Goal: Information Seeking & Learning: Check status

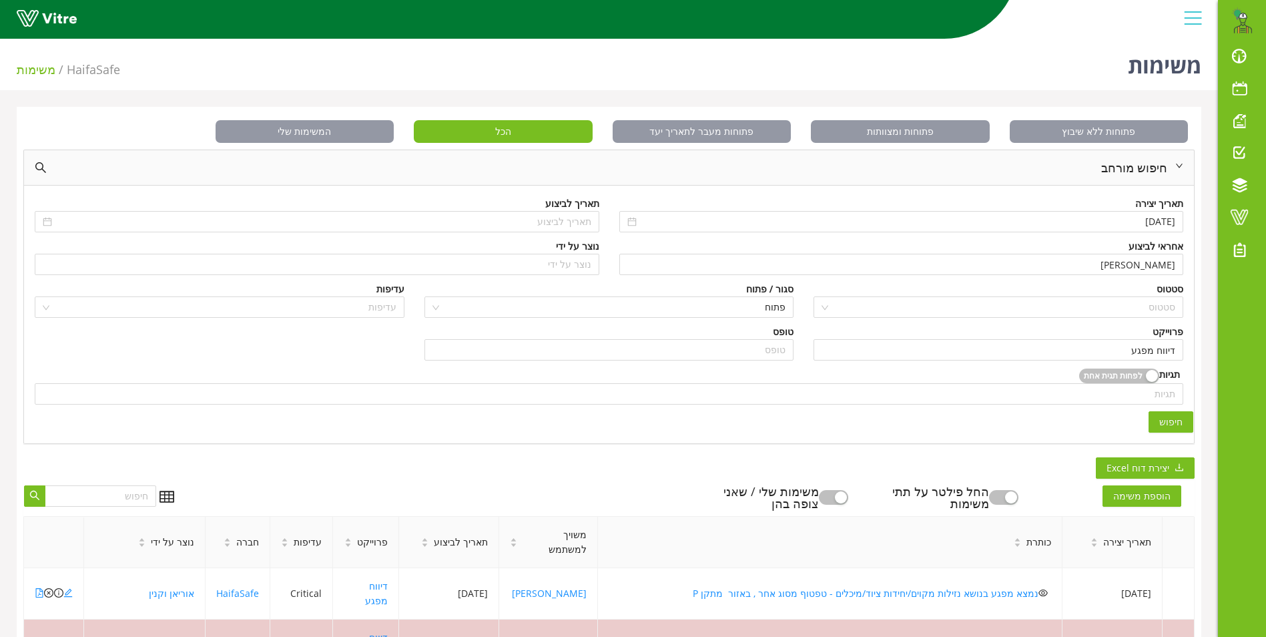
scroll to position [356, 0]
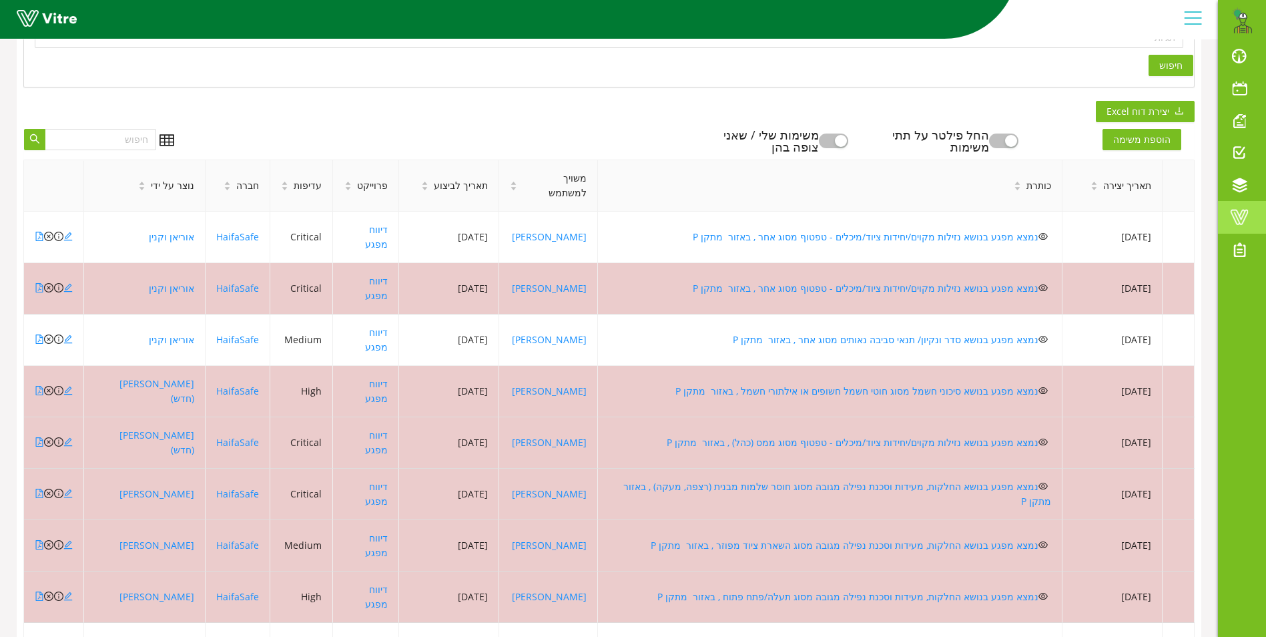
click at [1234, 217] on span at bounding box center [1239, 217] width 33 height 16
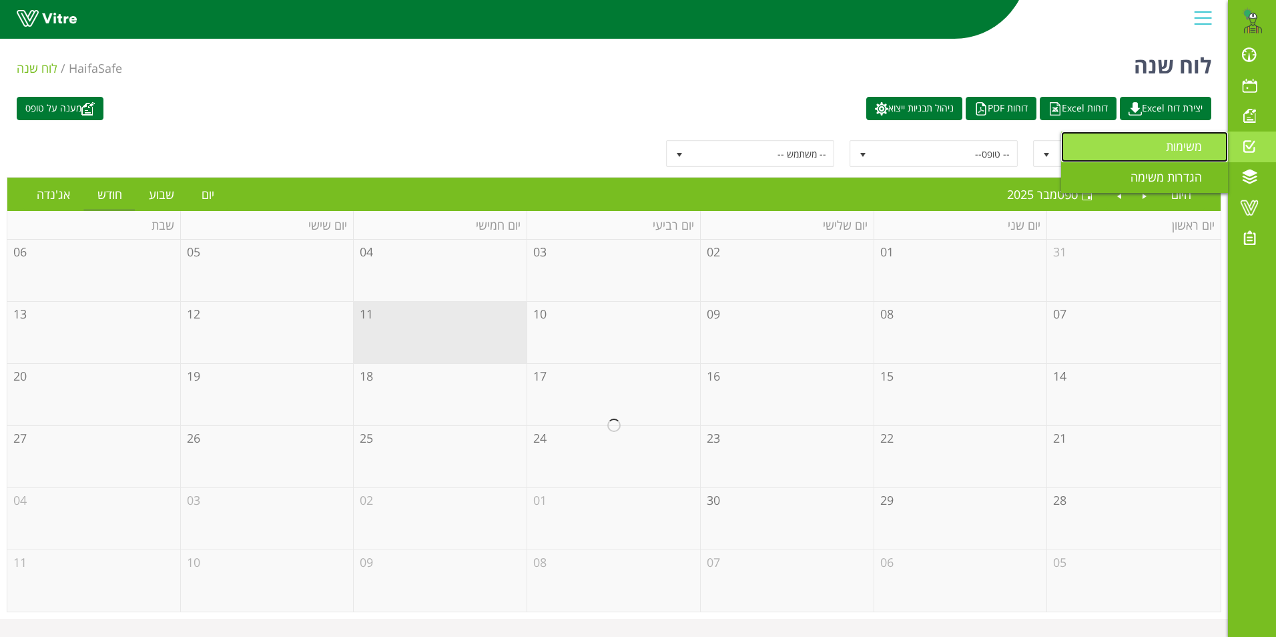
click at [1191, 149] on span "משימות" at bounding box center [1192, 146] width 52 height 16
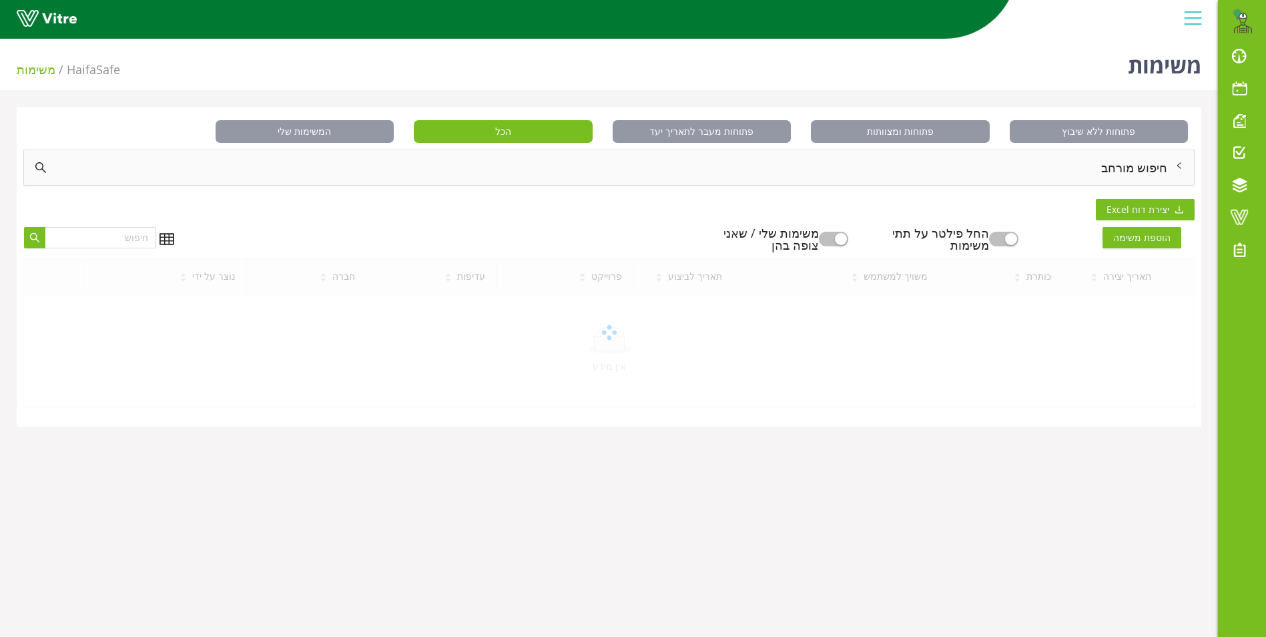
click at [1113, 164] on div "חיפוש מורחב" at bounding box center [609, 167] width 1170 height 35
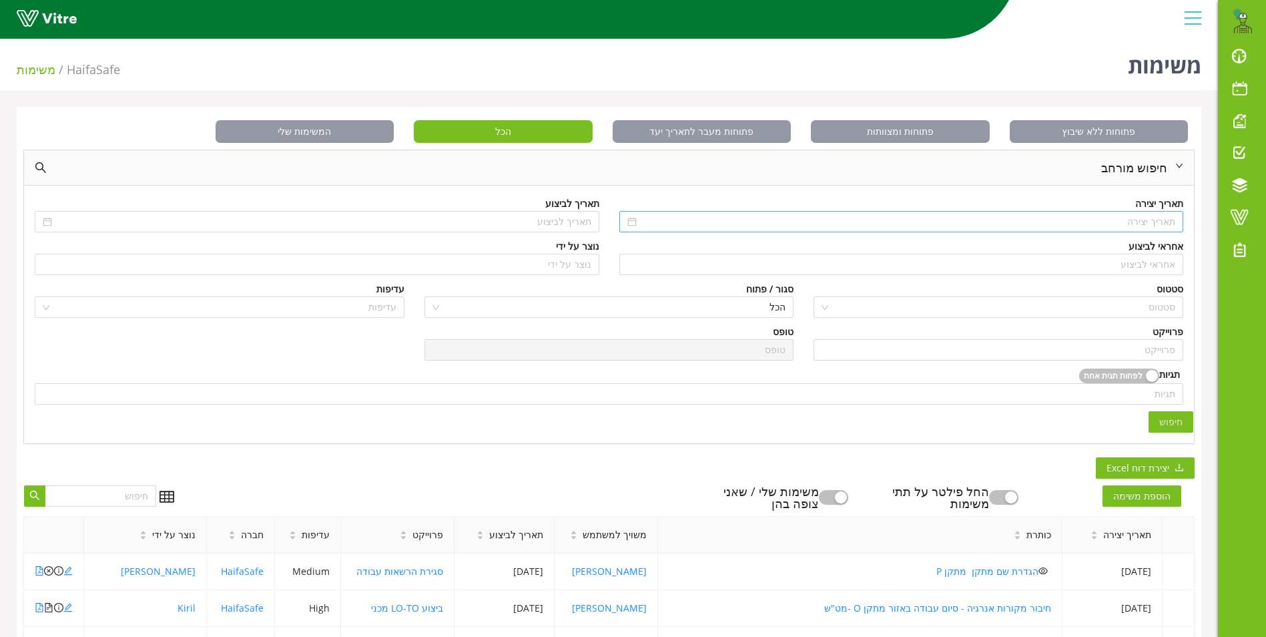
click at [1136, 225] on input at bounding box center [908, 221] width 537 height 15
click at [1169, 252] on button "button" at bounding box center [1170, 248] width 15 height 27
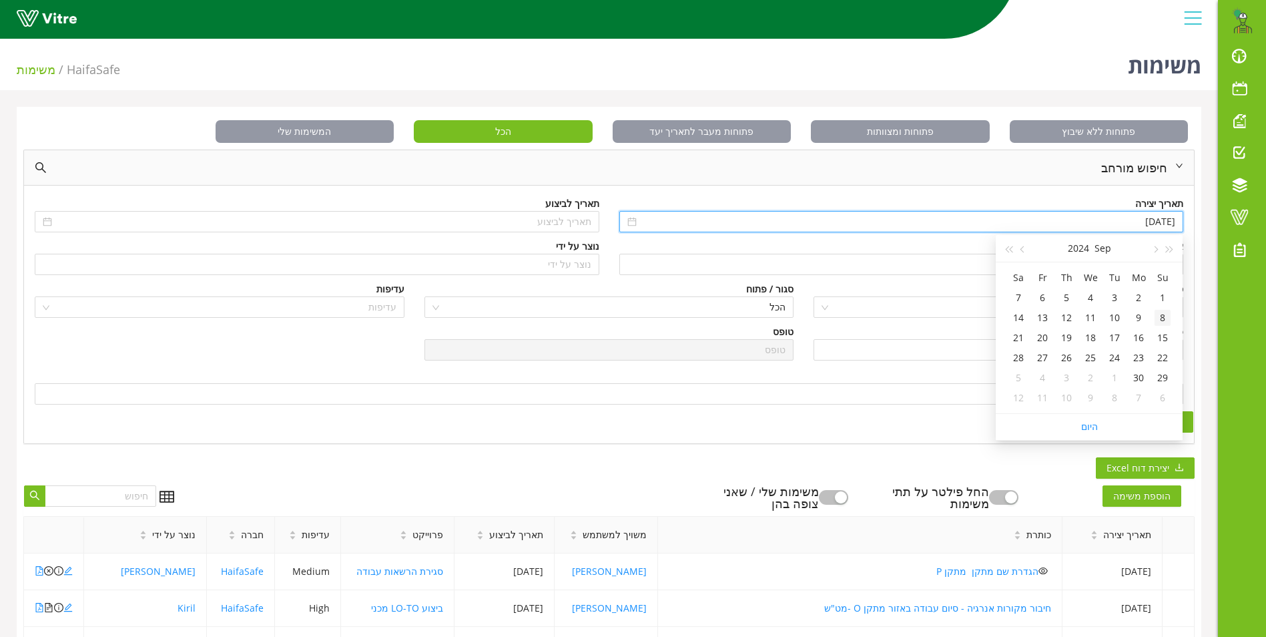
type input "08/09/2024"
click at [1166, 321] on div "8" at bounding box center [1163, 318] width 16 height 16
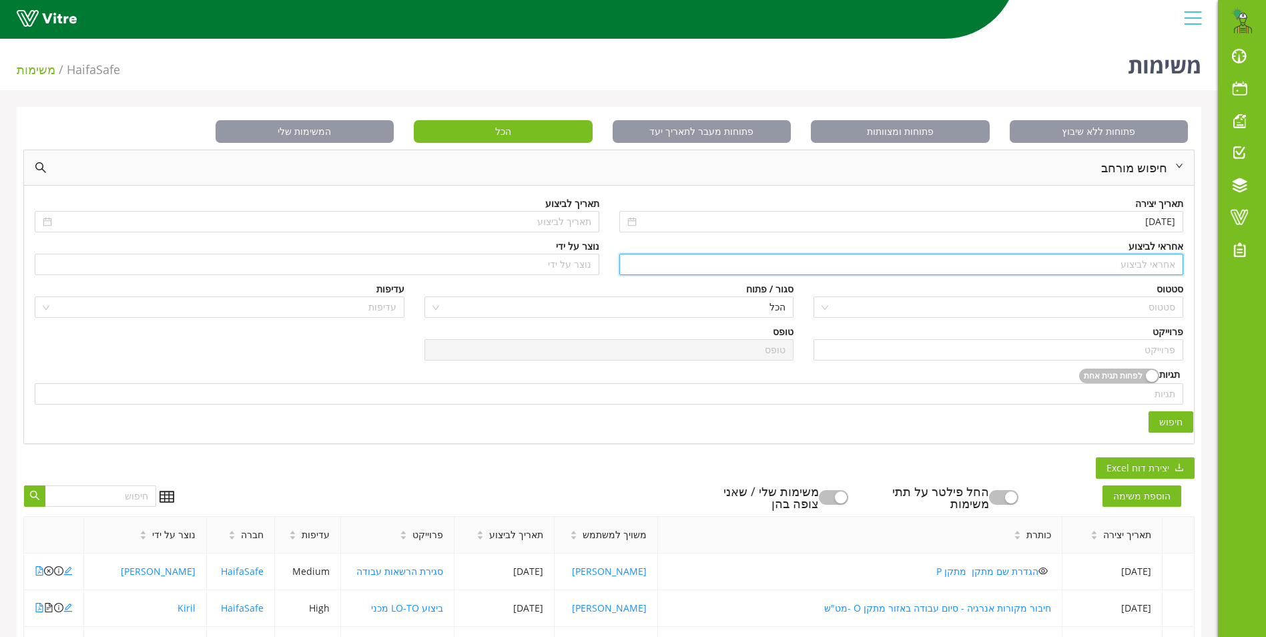
click at [1143, 264] on input "search" at bounding box center [902, 264] width 549 height 20
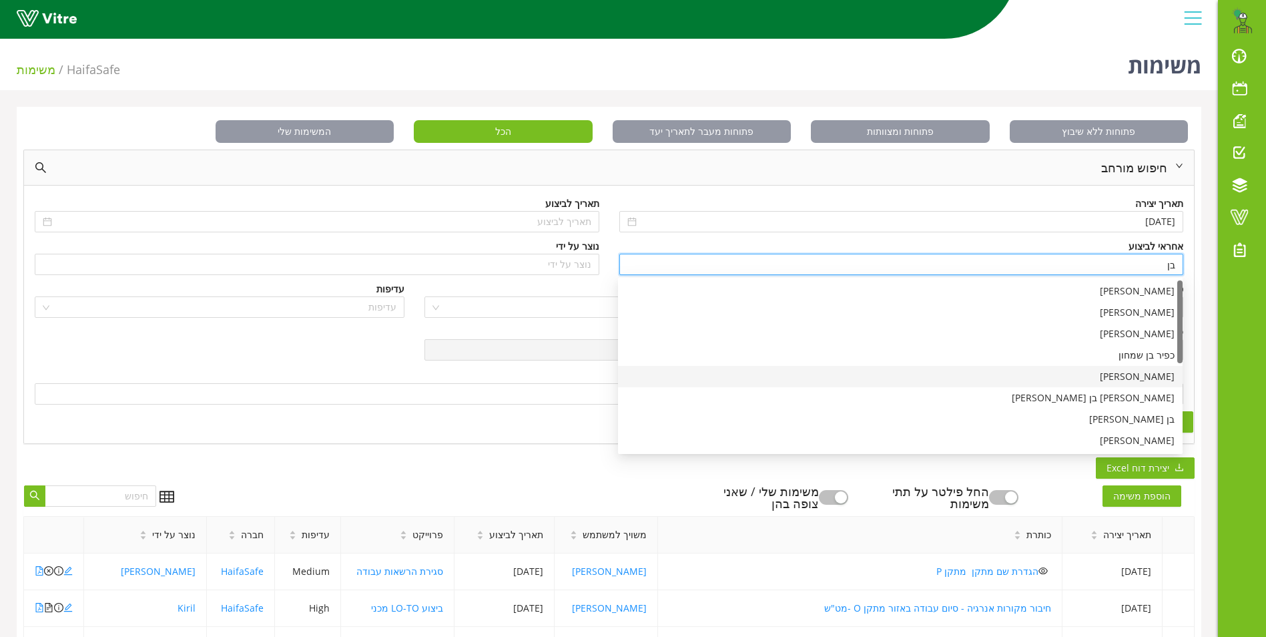
click at [1155, 375] on div "בן שרעבי" at bounding box center [900, 376] width 549 height 15
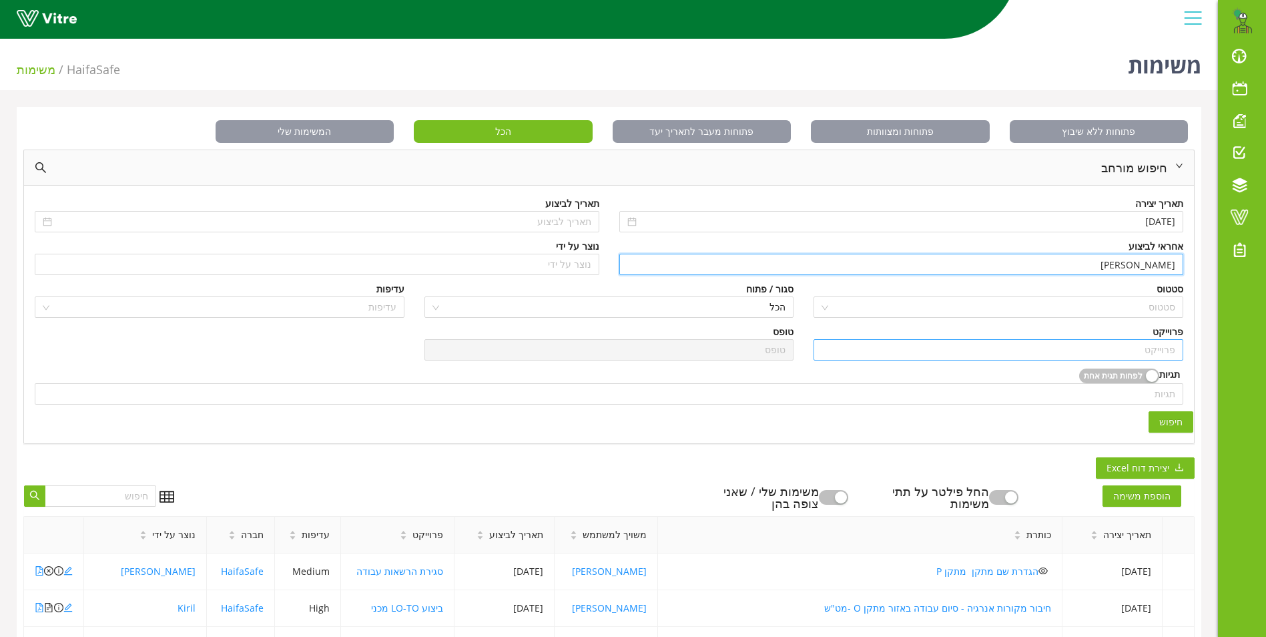
type input "בן שרעבי"
click at [1152, 354] on input "search" at bounding box center [999, 350] width 354 height 20
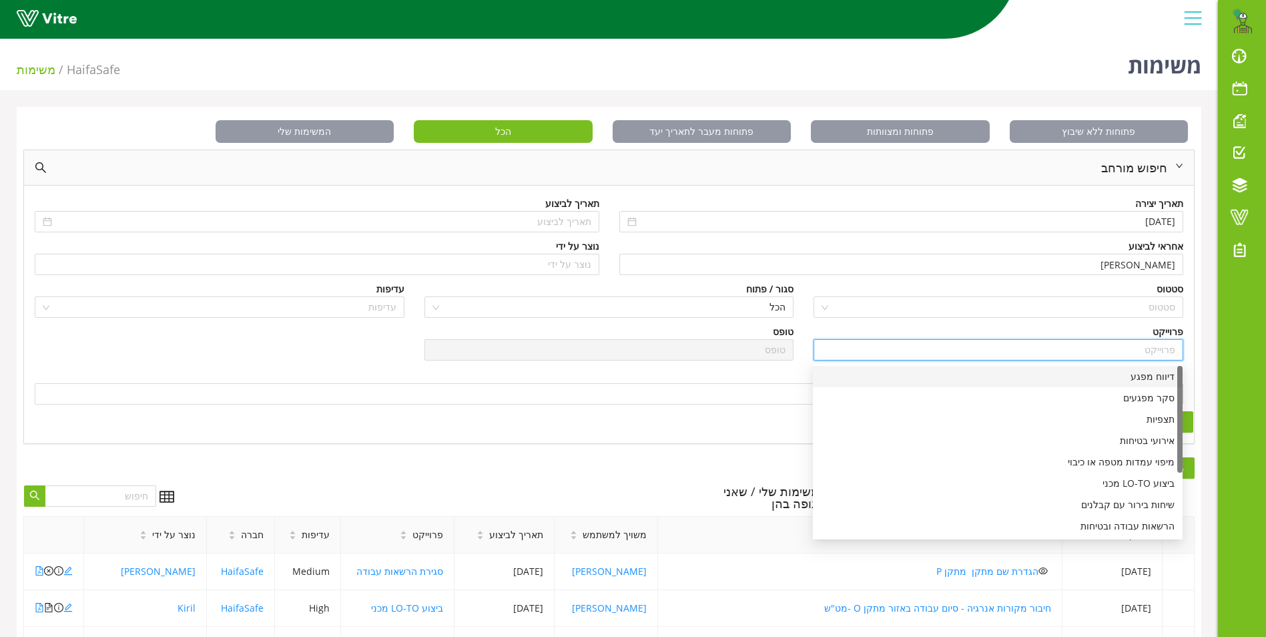
click at [1157, 378] on div "דיווח מפגע" at bounding box center [998, 376] width 354 height 15
type input "דיווח מפגע"
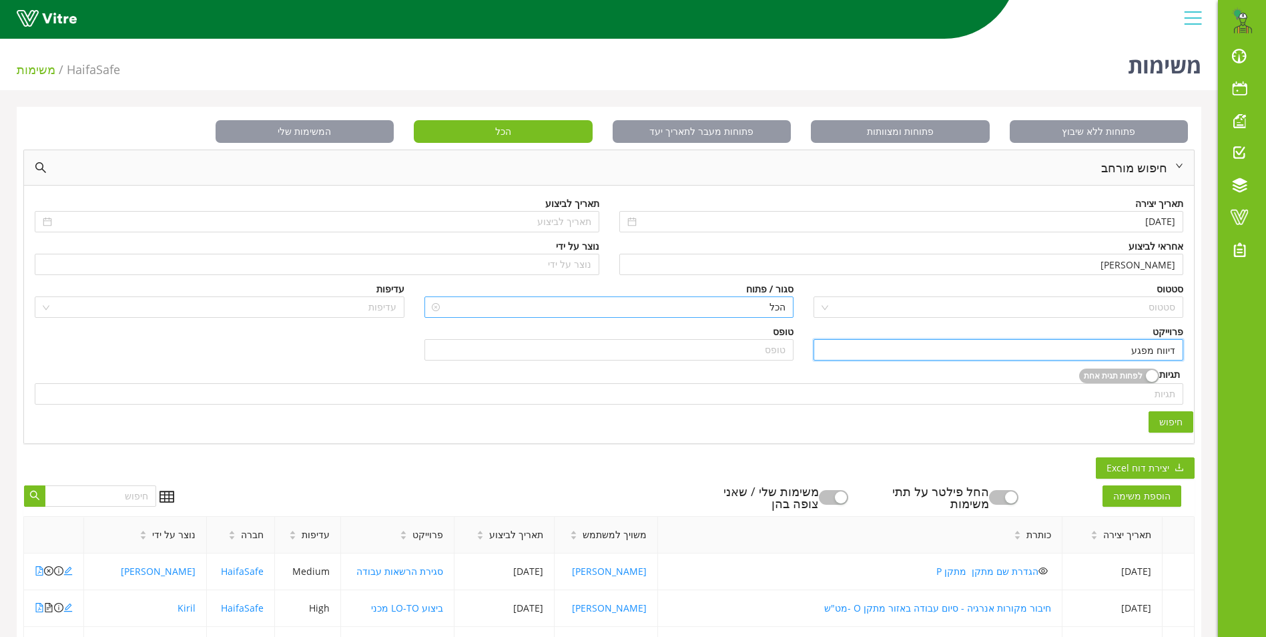
click at [784, 298] on span "הכל" at bounding box center [610, 307] width 354 height 20
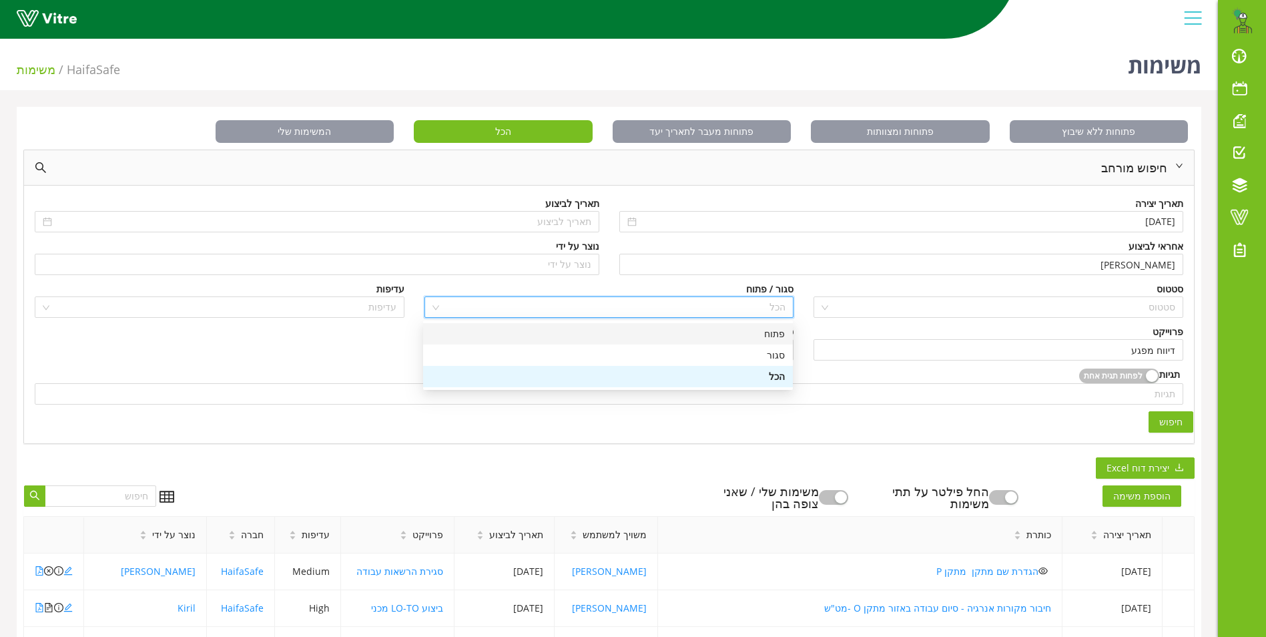
click at [774, 333] on div "פתוח" at bounding box center [608, 333] width 354 height 15
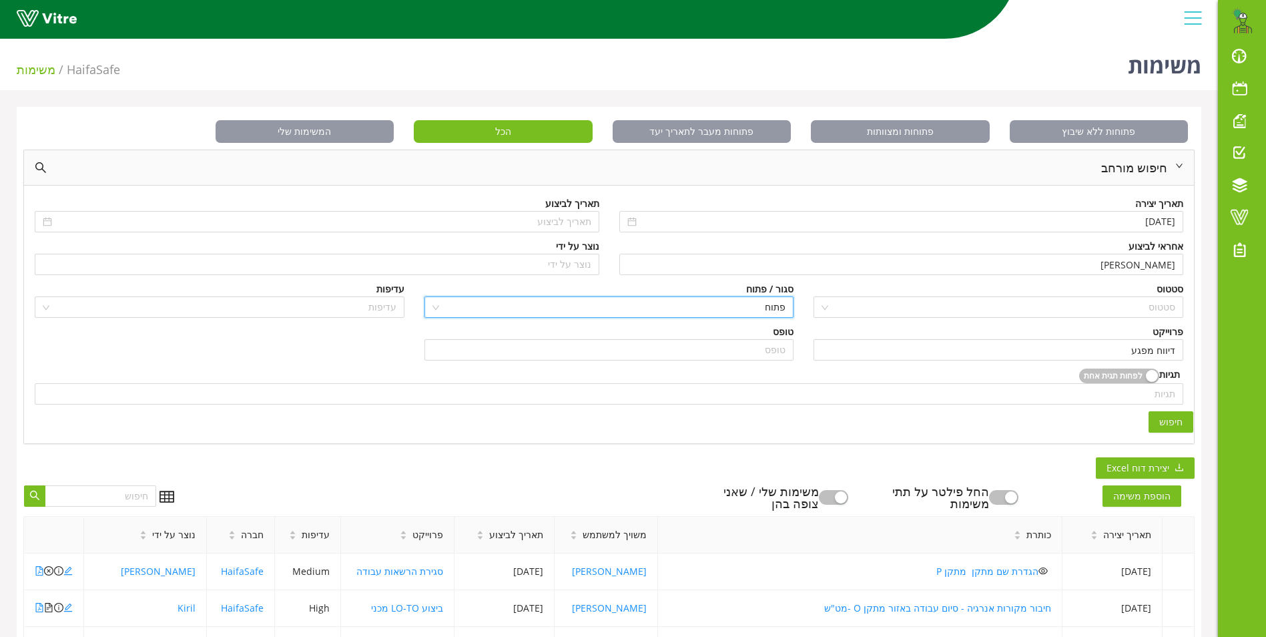
click at [1165, 413] on button "חיפוש" at bounding box center [1171, 421] width 45 height 21
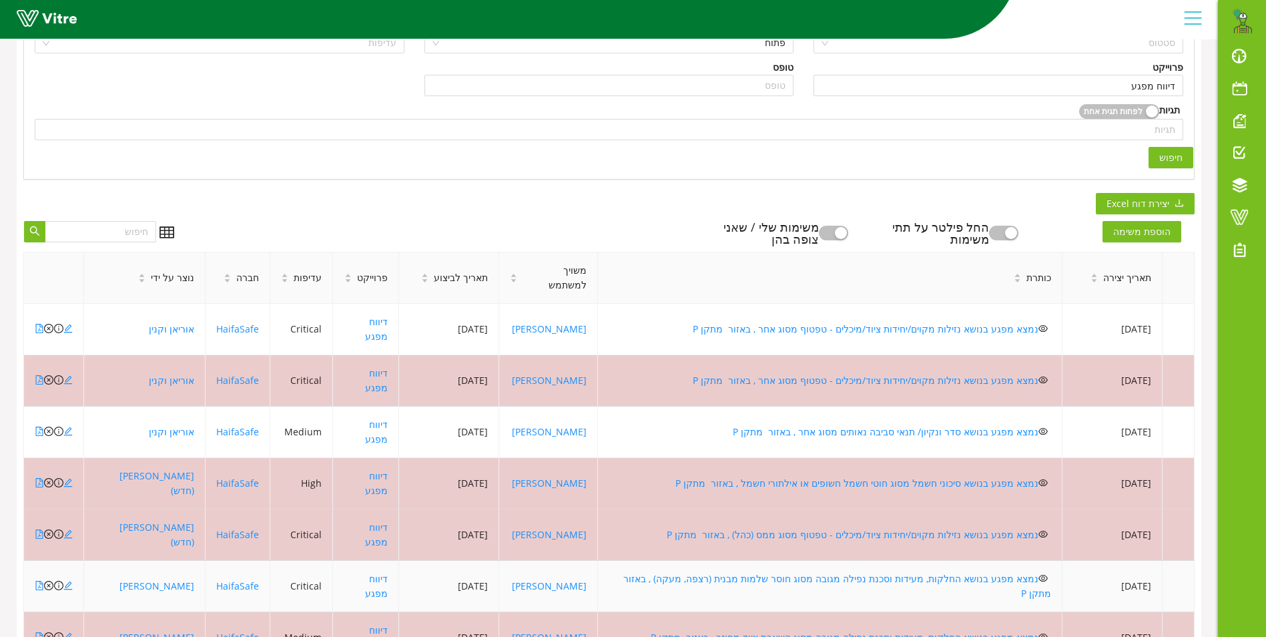
scroll to position [356, 0]
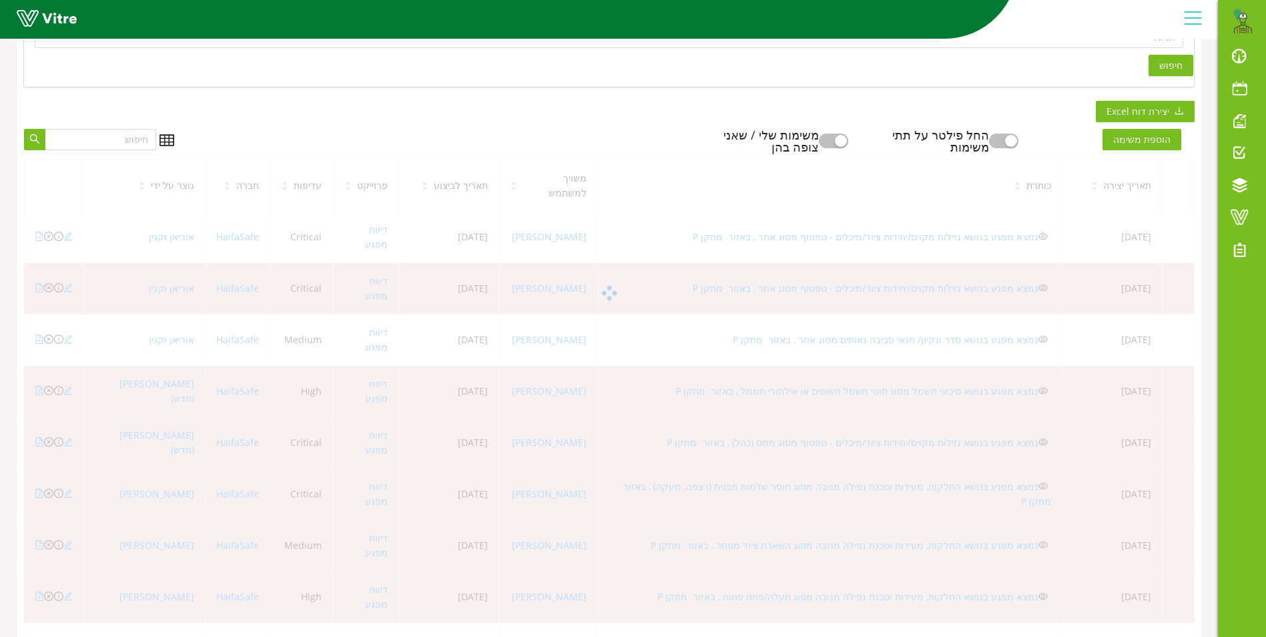
scroll to position [33, 0]
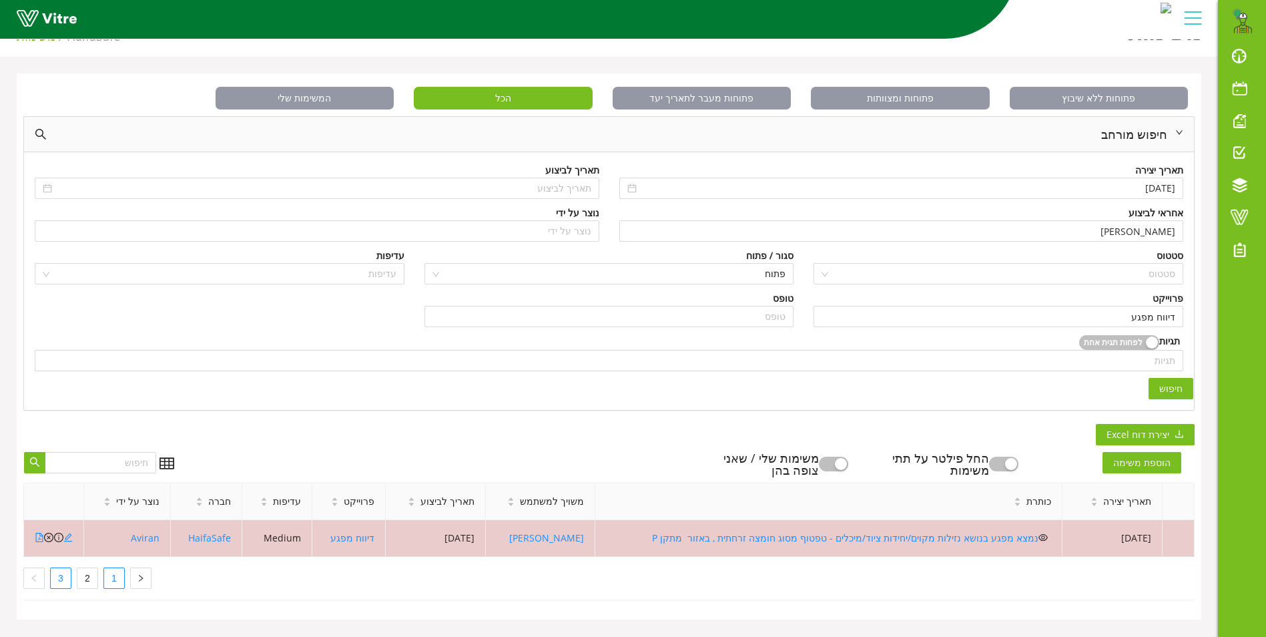
click at [112, 575] on link "1" at bounding box center [114, 578] width 20 height 20
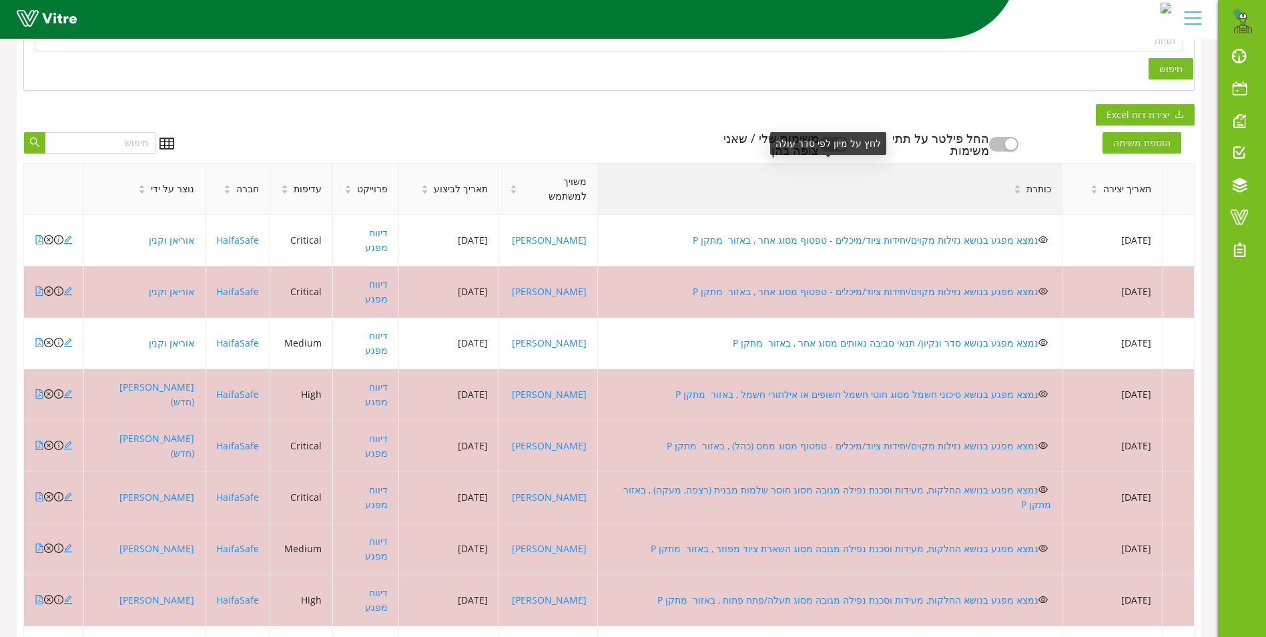
scroll to position [356, 0]
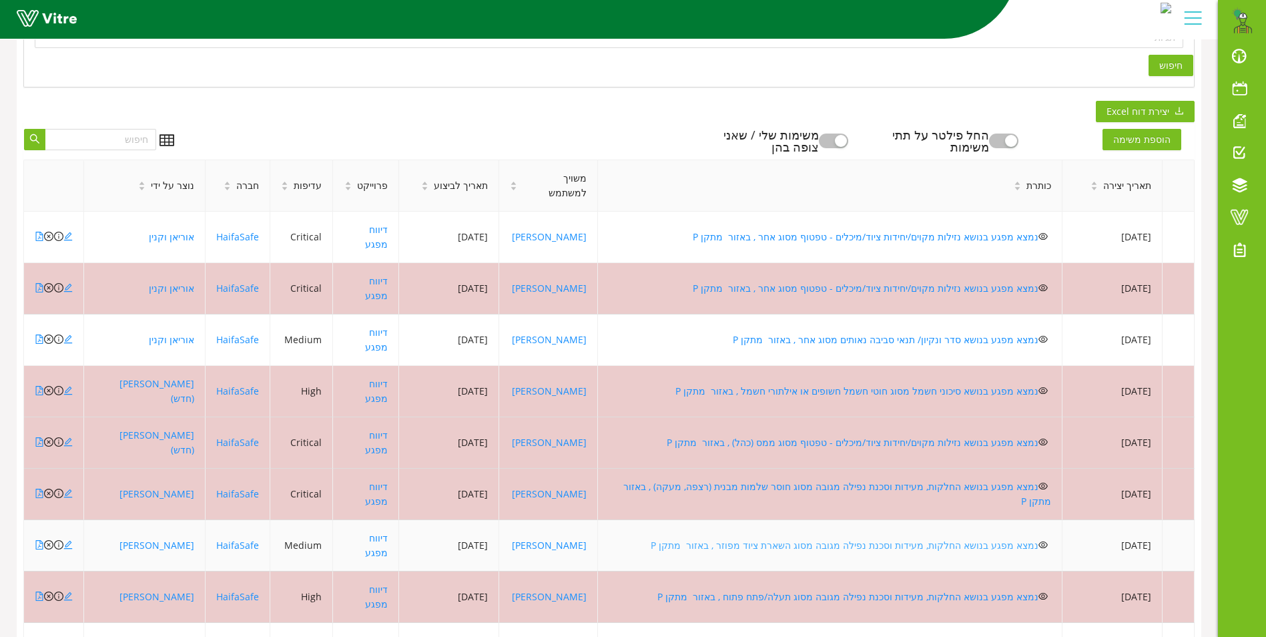
click at [777, 539] on link "נמצא מפגע בנושא החלקות, מעידות וסכנת נפילה מגובה מסוג השארת ציוד מפוזר , באזור …" at bounding box center [845, 545] width 388 height 13
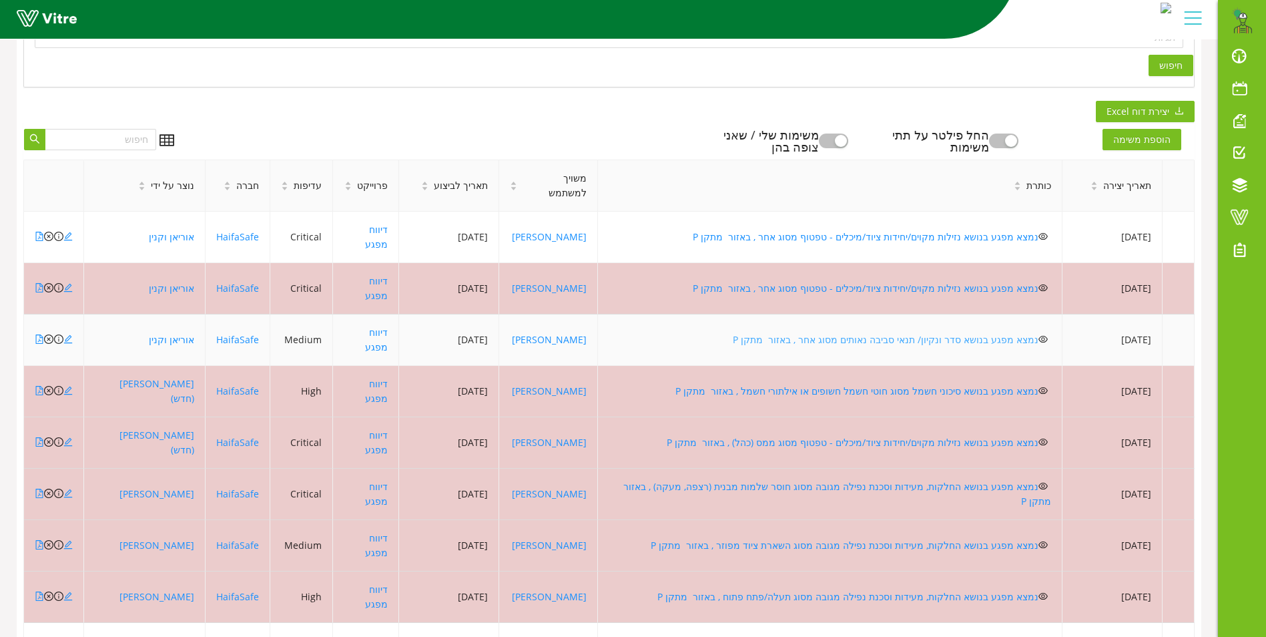
click at [877, 333] on link "נמצא מפגע בנושא סדר ונקיון/ תנאי סביבה נאותים מסוג אחר , באזור מתקן P" at bounding box center [886, 339] width 306 height 13
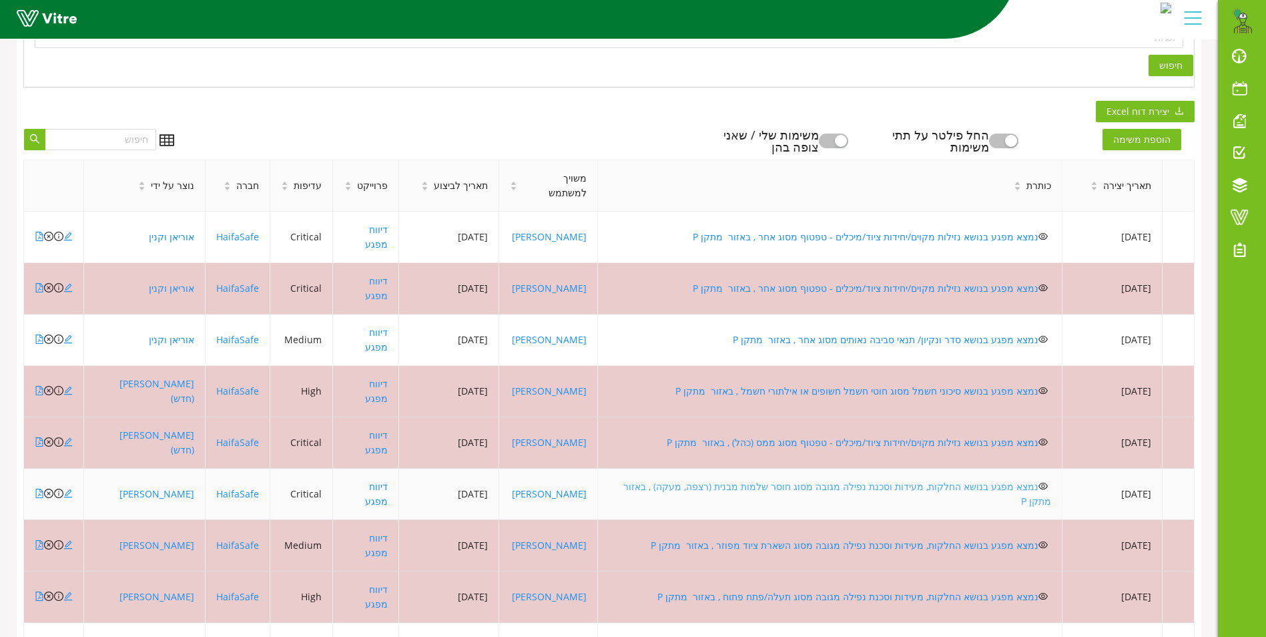
click at [820, 480] on link "נמצא מפגע בנושא החלקות, מעידות וסכנת נפילה מגובה מסוג חוסר שלמות מבנית (רצפה, מ…" at bounding box center [836, 493] width 431 height 27
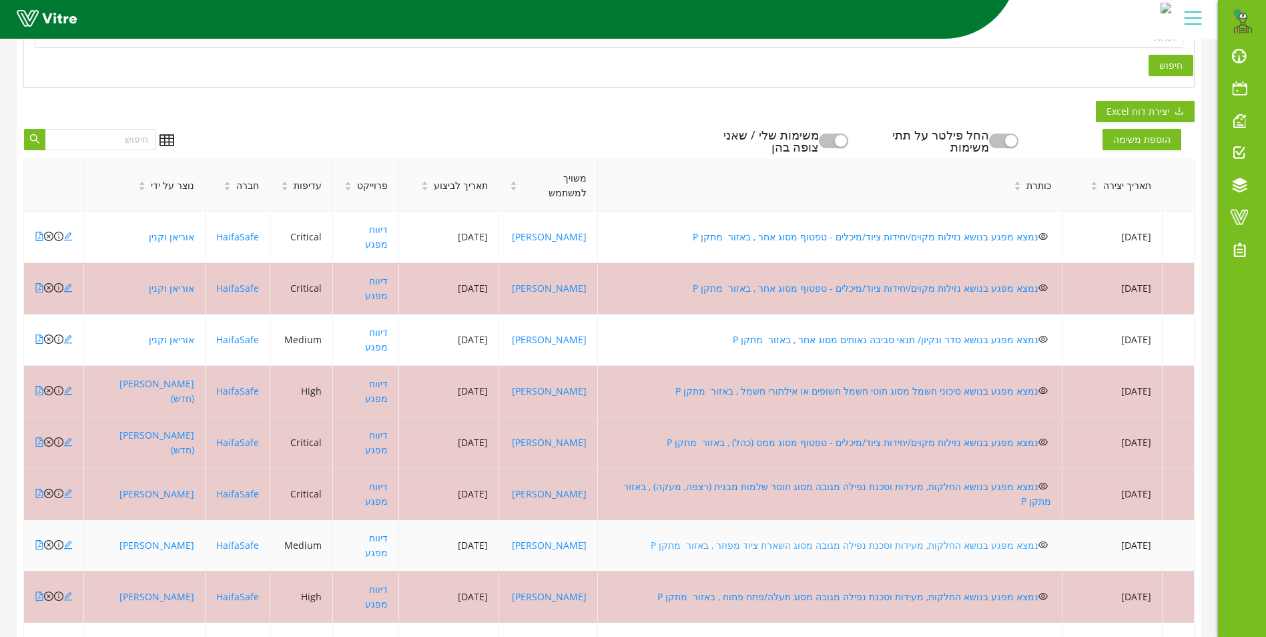
click at [716, 539] on link "נמצא מפגע בנושא החלקות, מעידות וסכנת נפילה מגובה מסוג השארת ציוד מפוזר , באזור …" at bounding box center [845, 545] width 388 height 13
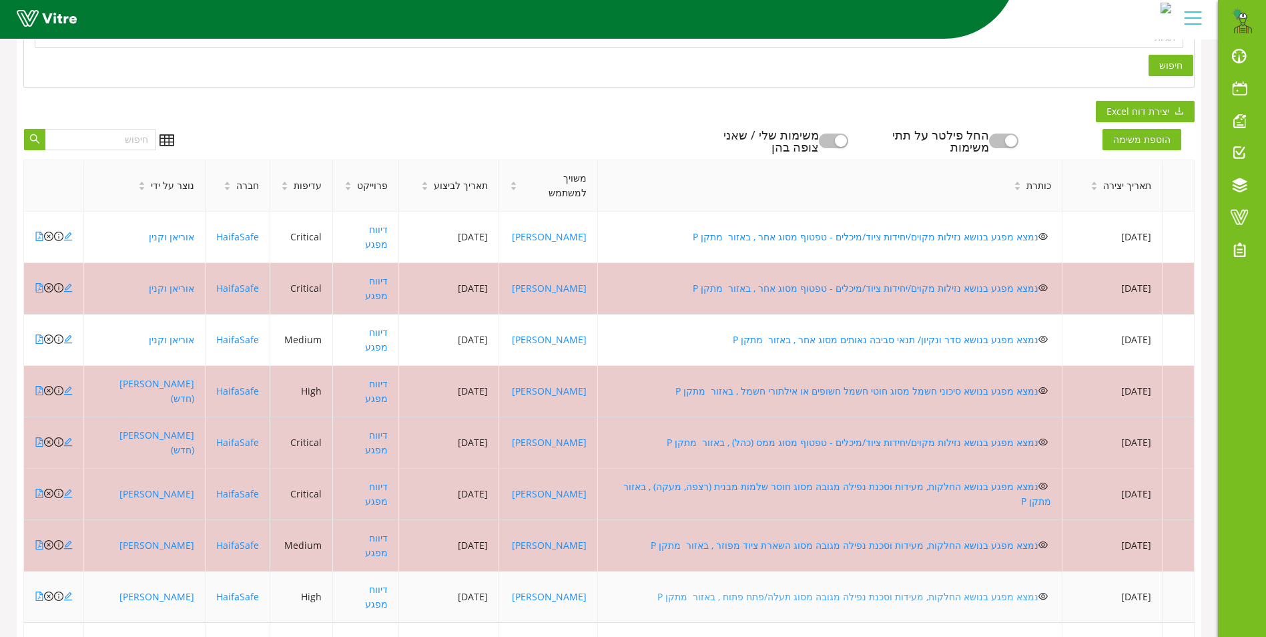
click at [803, 590] on link "נמצא מפגע בנושא החלקות, מעידות וסכנת נפילה מגובה מסוג תעלה/פתח פתוח , באזור מתק…" at bounding box center [848, 596] width 381 height 13
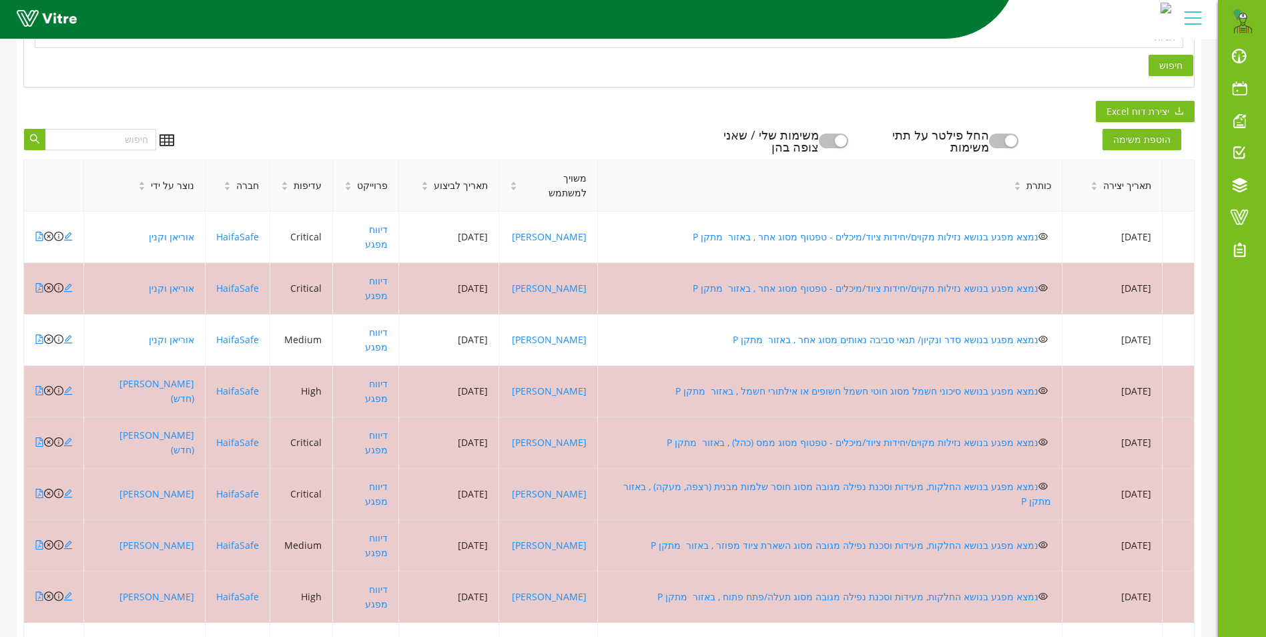
click at [925, 230] on link "נמצא מפגע בנושא נזילות מקוים/יחידות ציוד/מיכלים - טפטוף מסוג אחר , באזור מתקן P" at bounding box center [866, 236] width 346 height 13
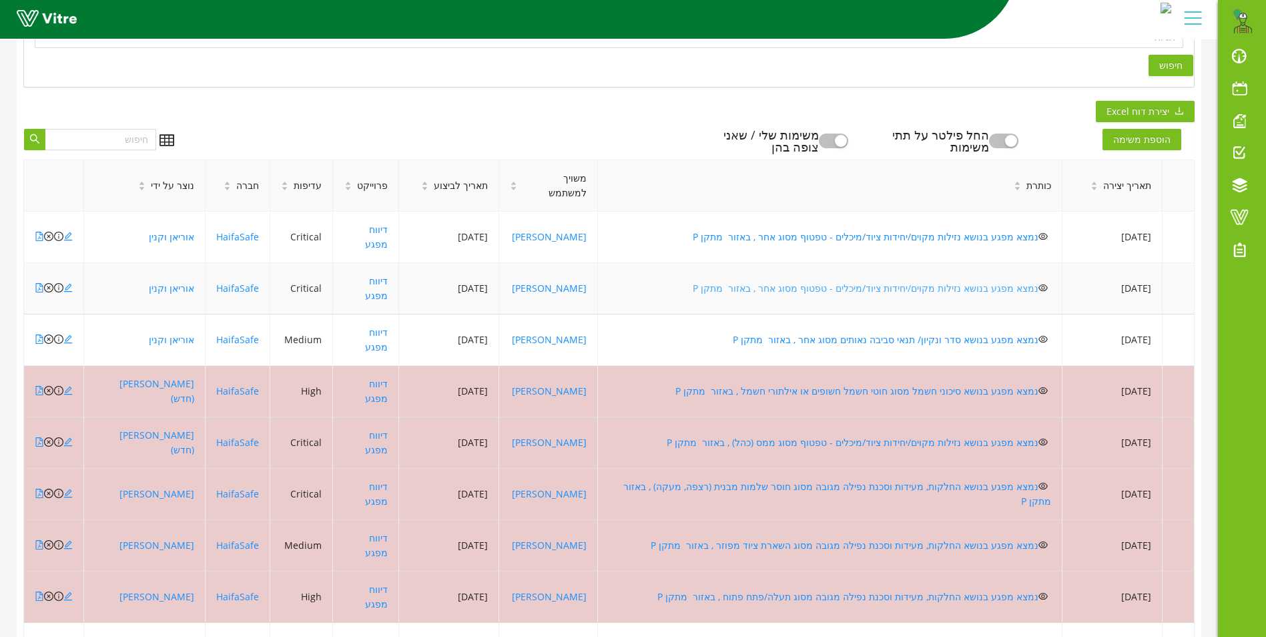
click at [918, 282] on link "נמצא מפגע בנושא נזילות מקוים/יחידות ציוד/מיכלים - טפטוף מסוג אחר , באזור מתקן P" at bounding box center [866, 288] width 346 height 13
click at [47, 283] on icon "close-circle" at bounding box center [48, 287] width 9 height 9
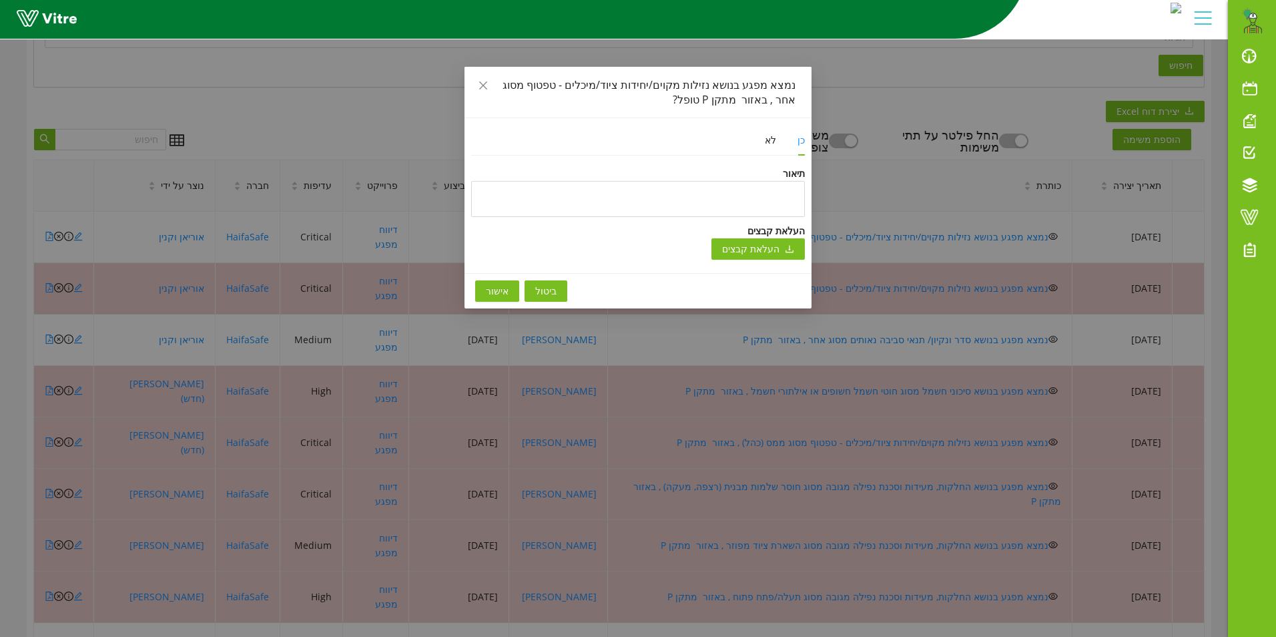
click at [490, 291] on span "אישור" at bounding box center [497, 291] width 23 height 15
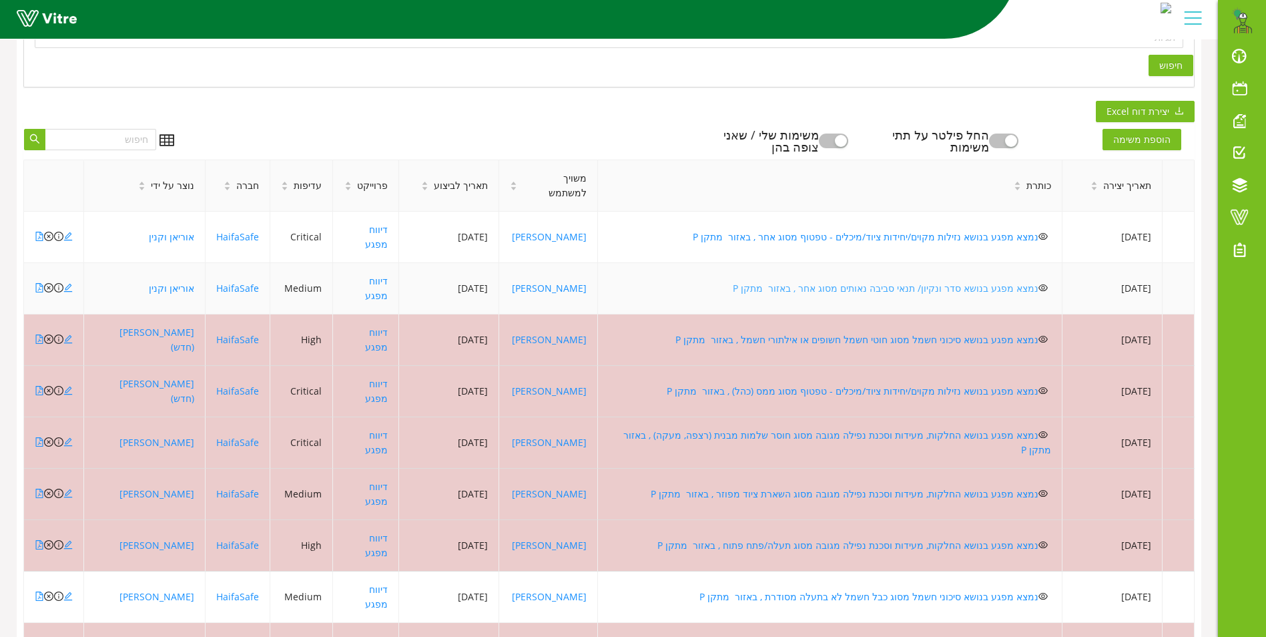
click at [863, 282] on link "נמצא מפגע בנושא סדר ונקיון/ תנאי סביבה נאותים מסוג אחר , באזור מתקן P" at bounding box center [886, 288] width 306 height 13
click at [47, 283] on icon "close-circle" at bounding box center [48, 287] width 9 height 9
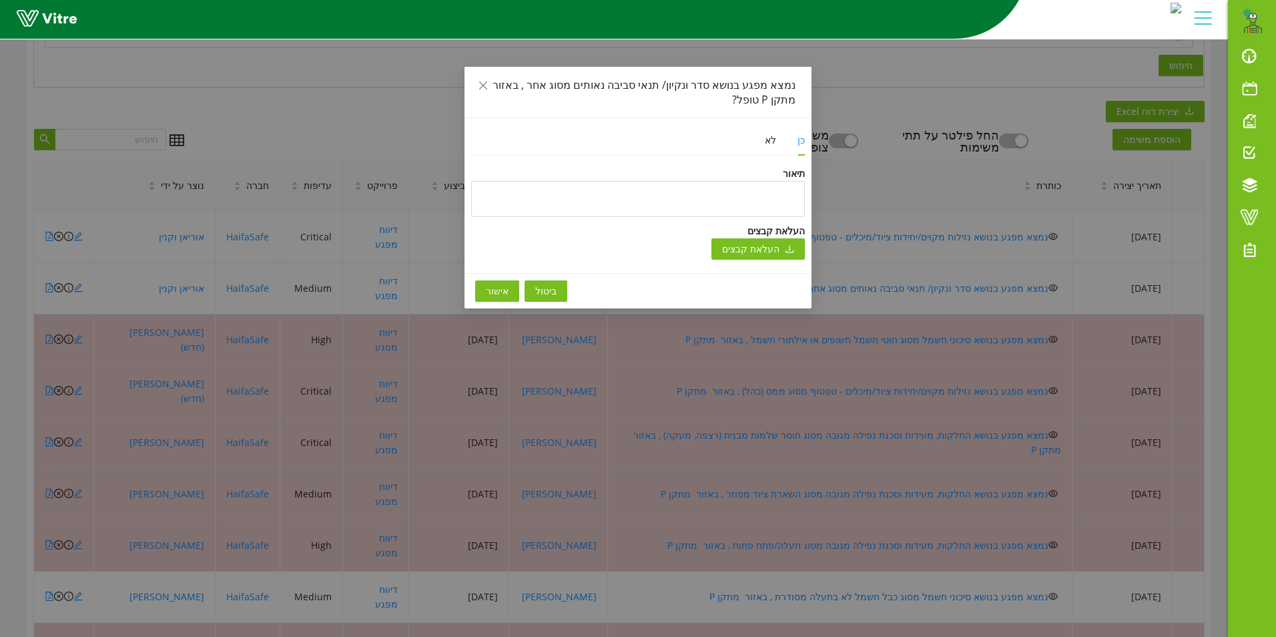
click at [496, 292] on span "אישור" at bounding box center [497, 291] width 23 height 15
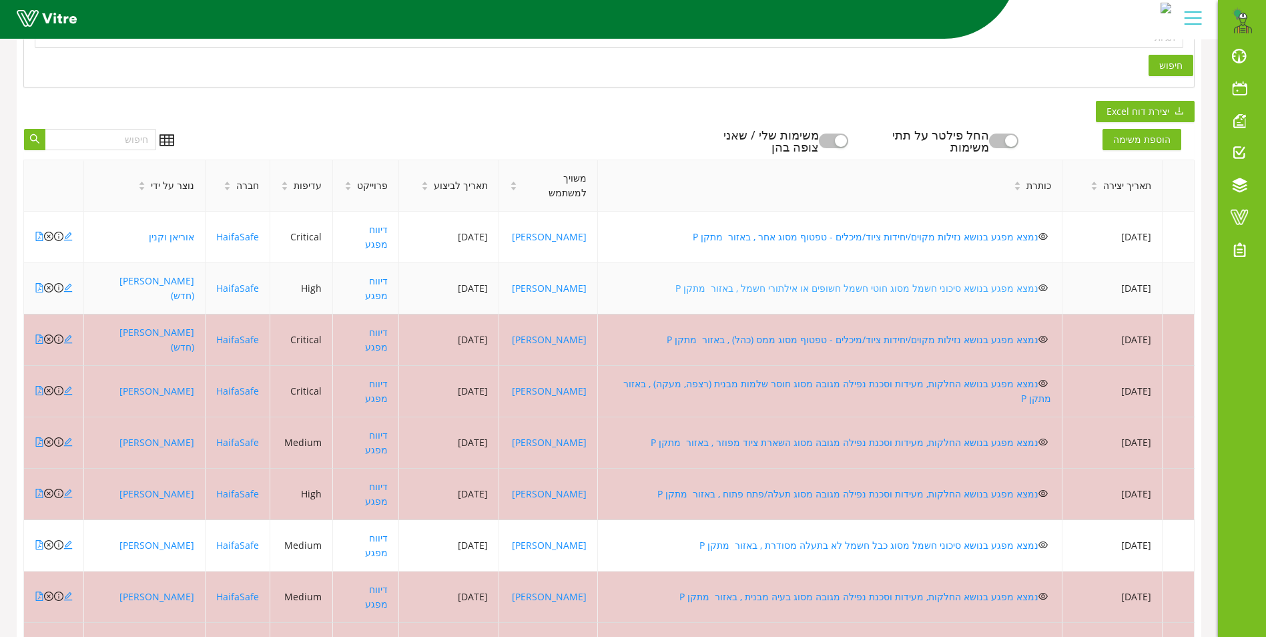
click at [905, 282] on link "נמצא מפגע בנושא סיכוני חשמל מסוג חוטי חשמל חשופים או אילתורי חשמל , באזור מתקן P" at bounding box center [857, 288] width 363 height 13
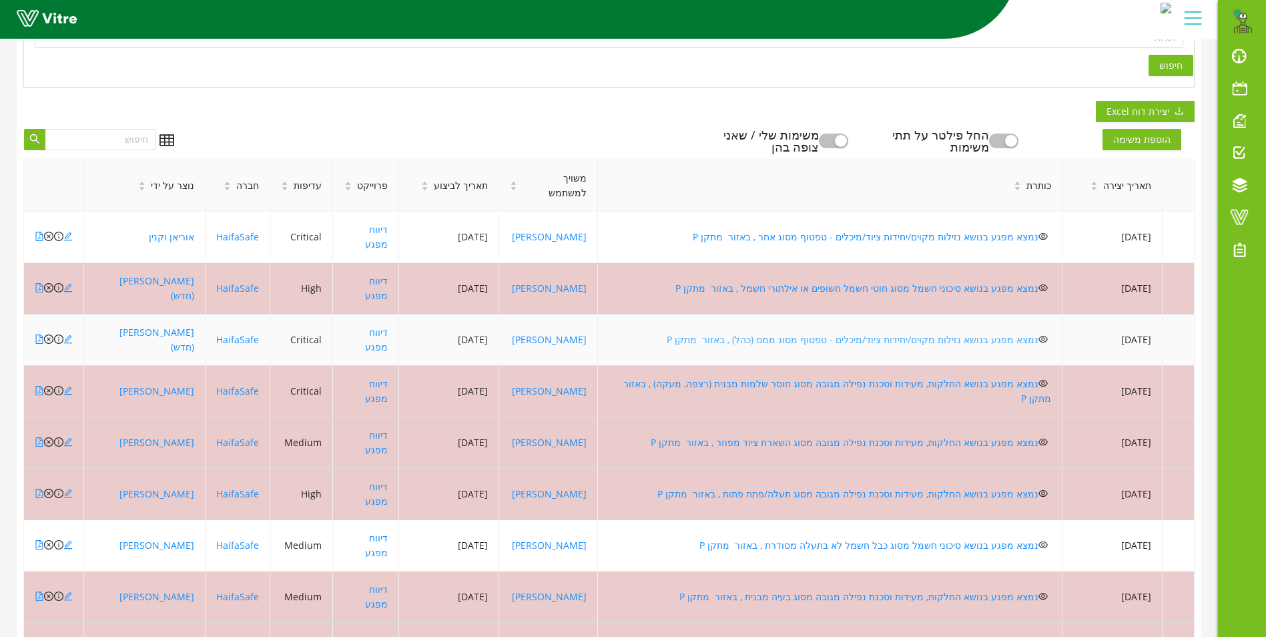
click at [905, 333] on link "נמצא מפגע בנושא נזילות מקוים/יחידות ציוד/מיכלים - טפטוף מסוג ממס (כהל) , באזור …" at bounding box center [853, 339] width 372 height 13
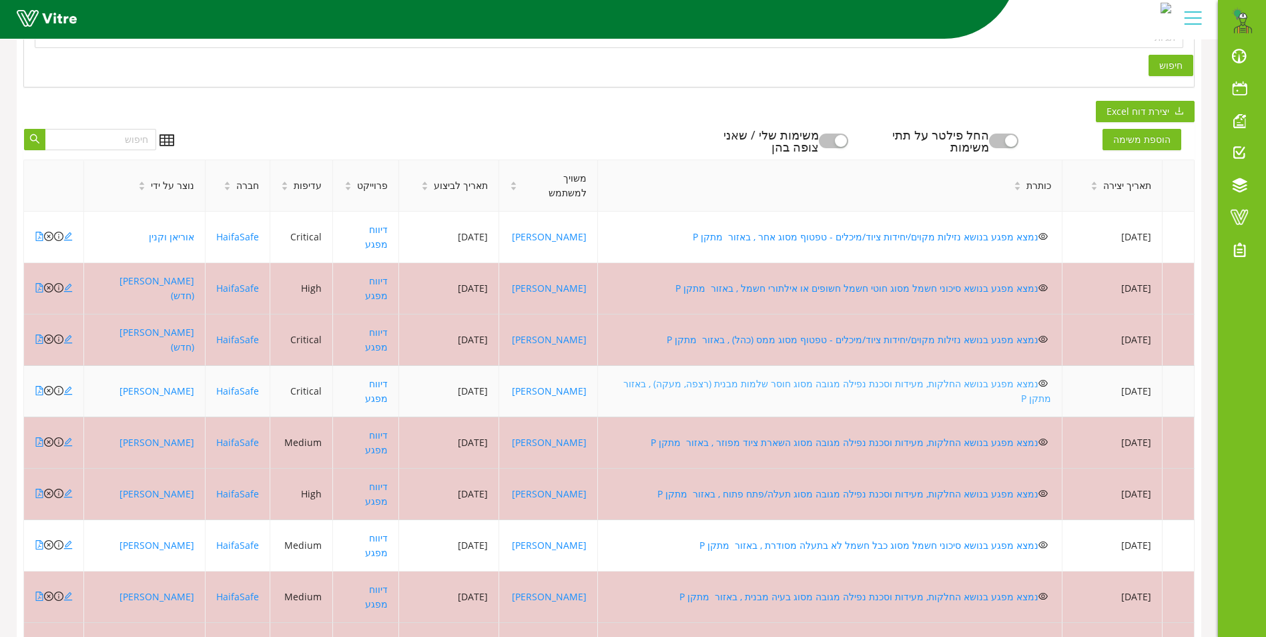
click at [790, 377] on link "נמצא מפגע בנושא החלקות, מעידות וסכנת נפילה מגובה מסוג חוסר שלמות מבנית (רצפה, מ…" at bounding box center [836, 390] width 431 height 27
click at [47, 386] on icon "close-circle" at bounding box center [48, 390] width 9 height 9
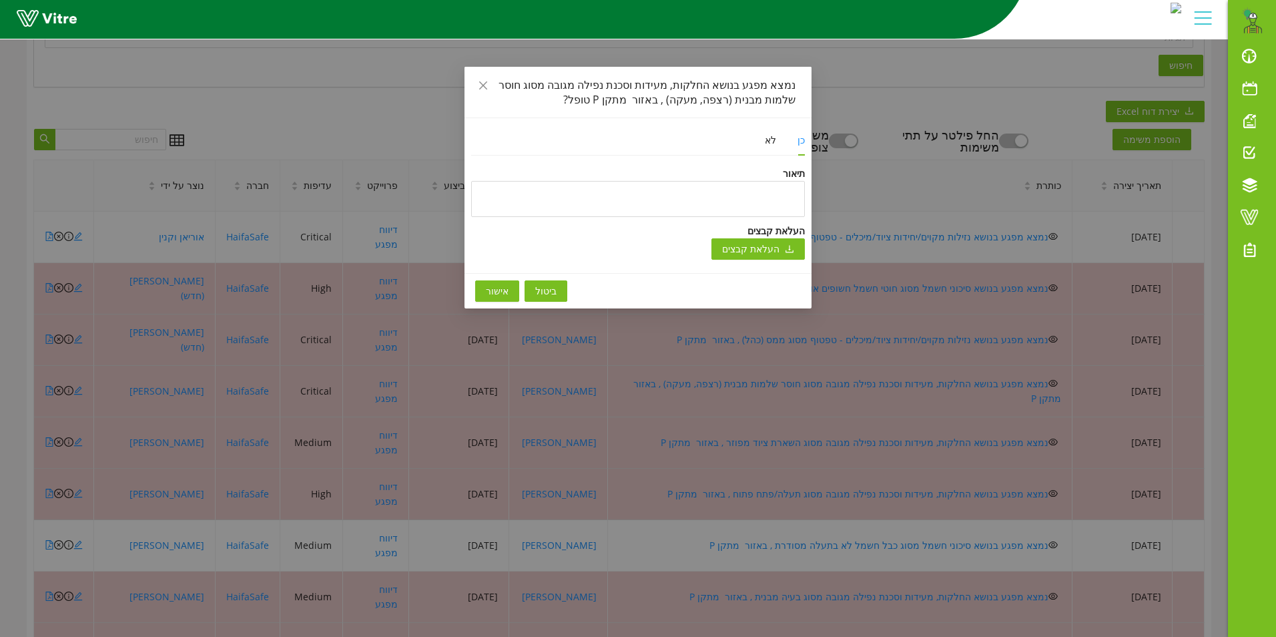
click at [495, 286] on span "אישור" at bounding box center [497, 291] width 23 height 15
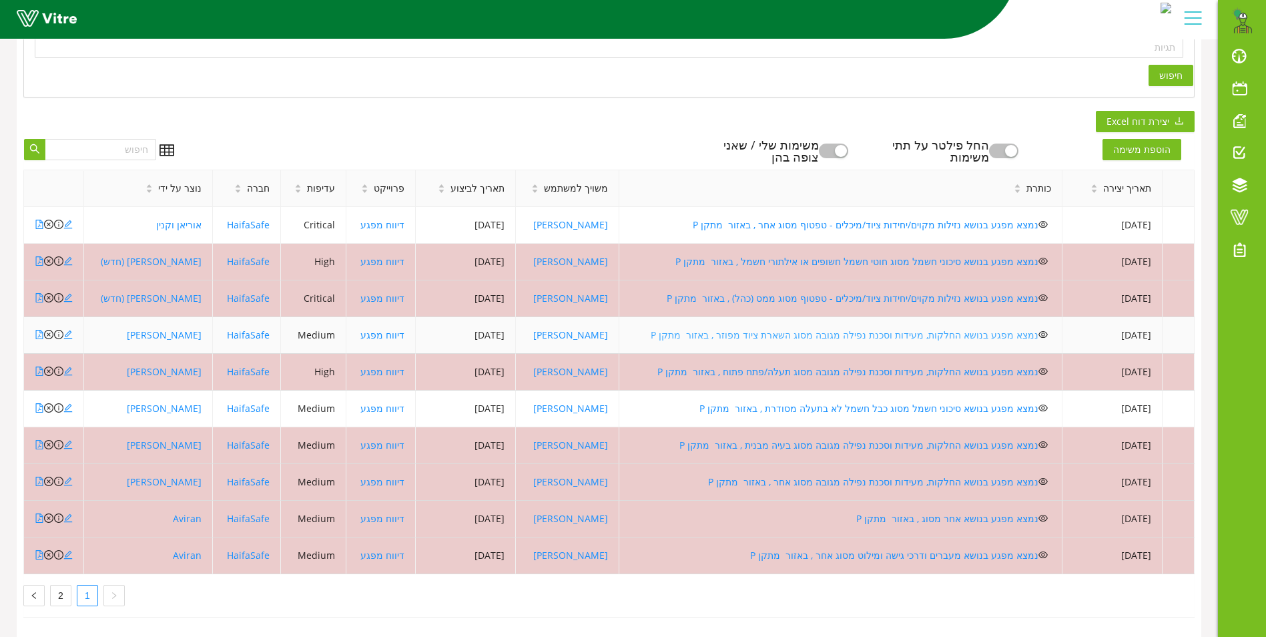
click at [904, 328] on link "נמצא מפגע בנושא החלקות, מעידות וסכנת נפילה מגובה מסוג השארת ציוד מפוזר , באזור …" at bounding box center [845, 334] width 388 height 13
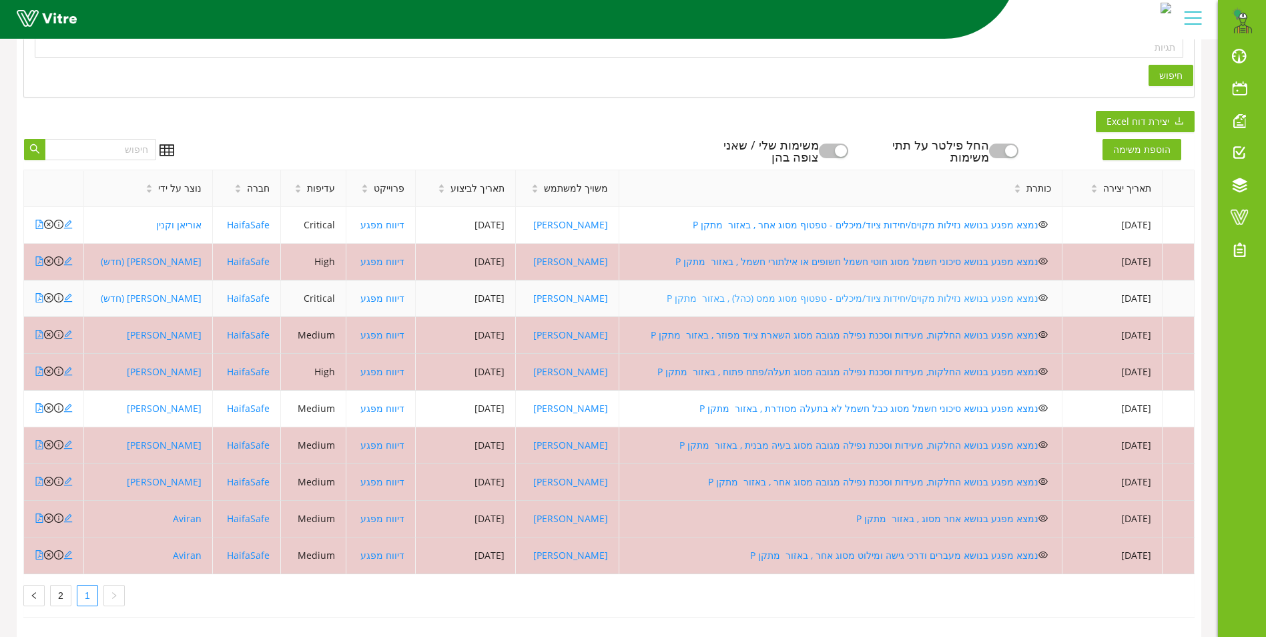
click at [896, 292] on link "נמצא מפגע בנושא נזילות מקוים/יחידות ציוד/מיכלים - טפטוף מסוג ממס (כהל) , באזור …" at bounding box center [853, 298] width 372 height 13
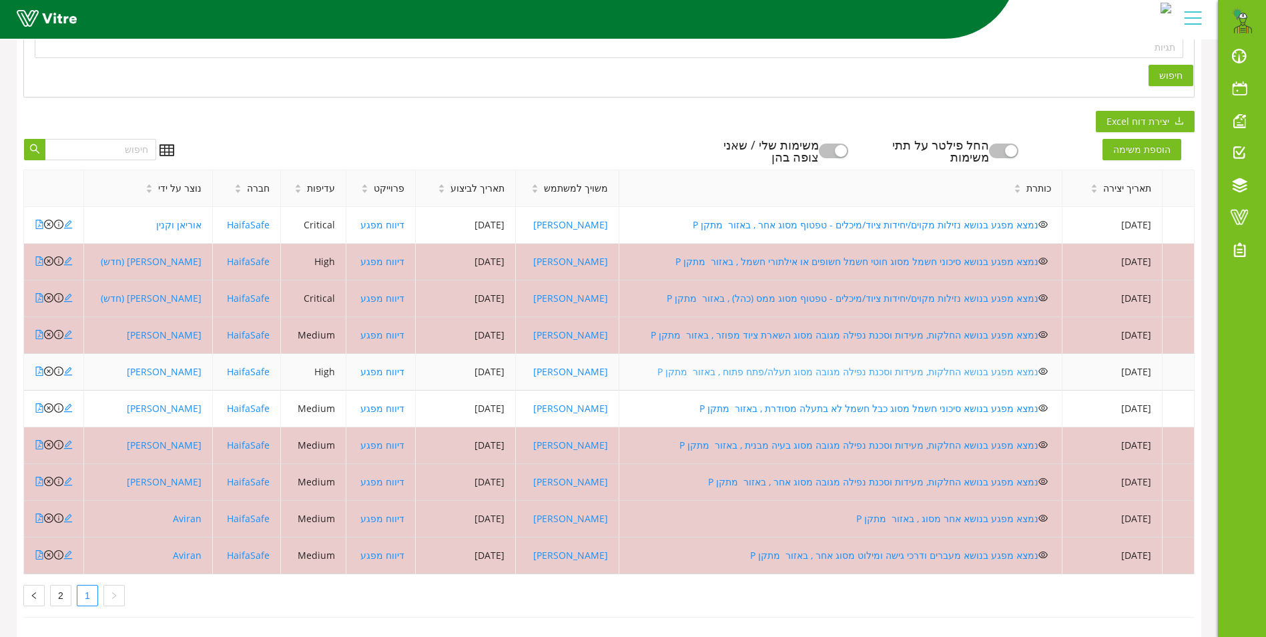
click at [828, 365] on link "נמצא מפגע בנושא החלקות, מעידות וסכנת נפילה מגובה מסוג תעלה/פתח פתוח , באזור מתק…" at bounding box center [848, 371] width 381 height 13
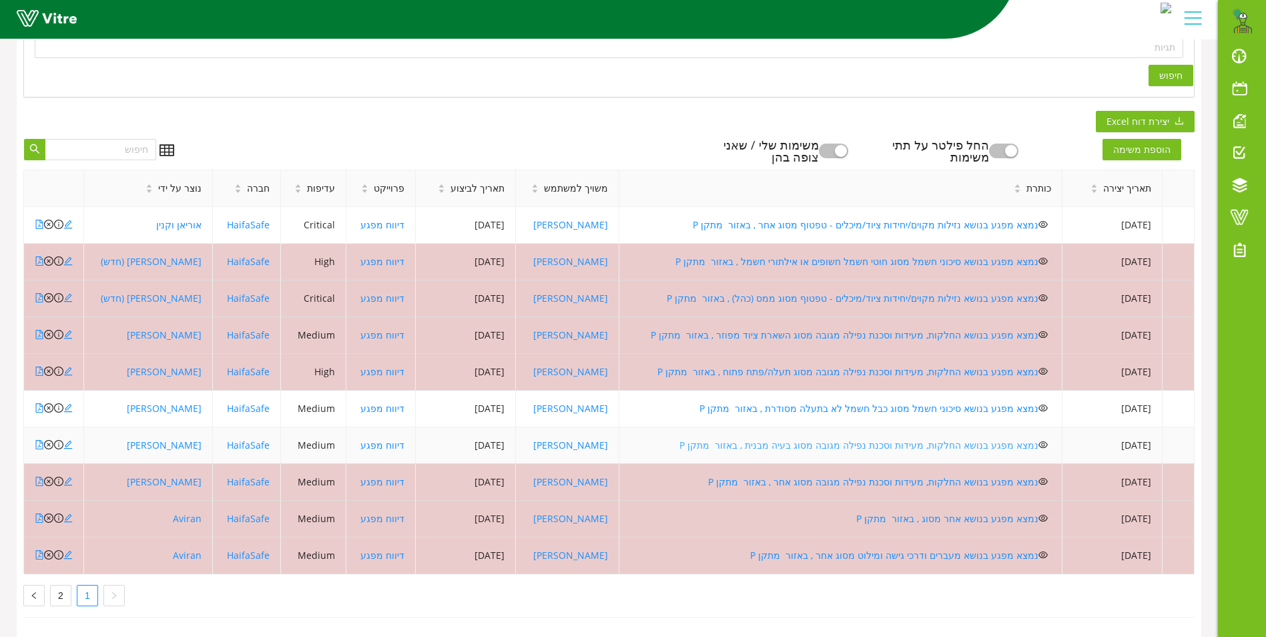
click at [922, 439] on link "נמצא מפגע בנושא החלקות, מעידות וסכנת נפילה מגובה מסוג בעיה מבנית , באזור מתקן P" at bounding box center [859, 445] width 359 height 13
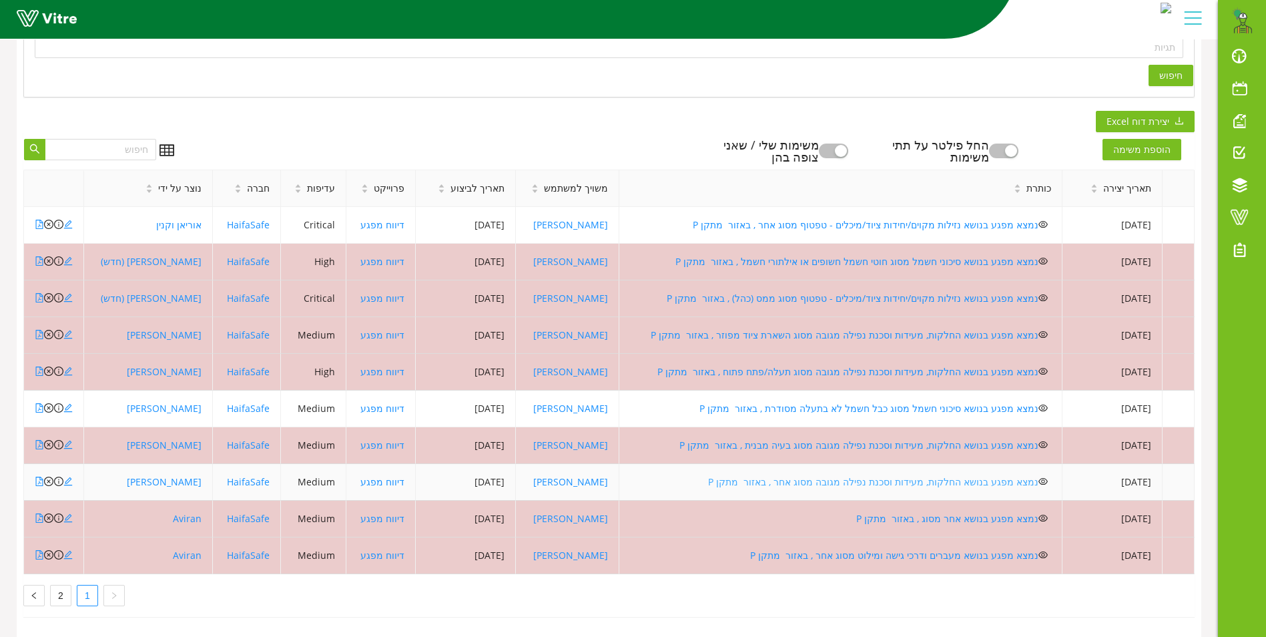
click at [850, 475] on link "נמצא מפגע בנושא החלקות, מעידות וסכנת נפילה מגובה מסוג אחר , באזור מתקן P" at bounding box center [873, 481] width 330 height 13
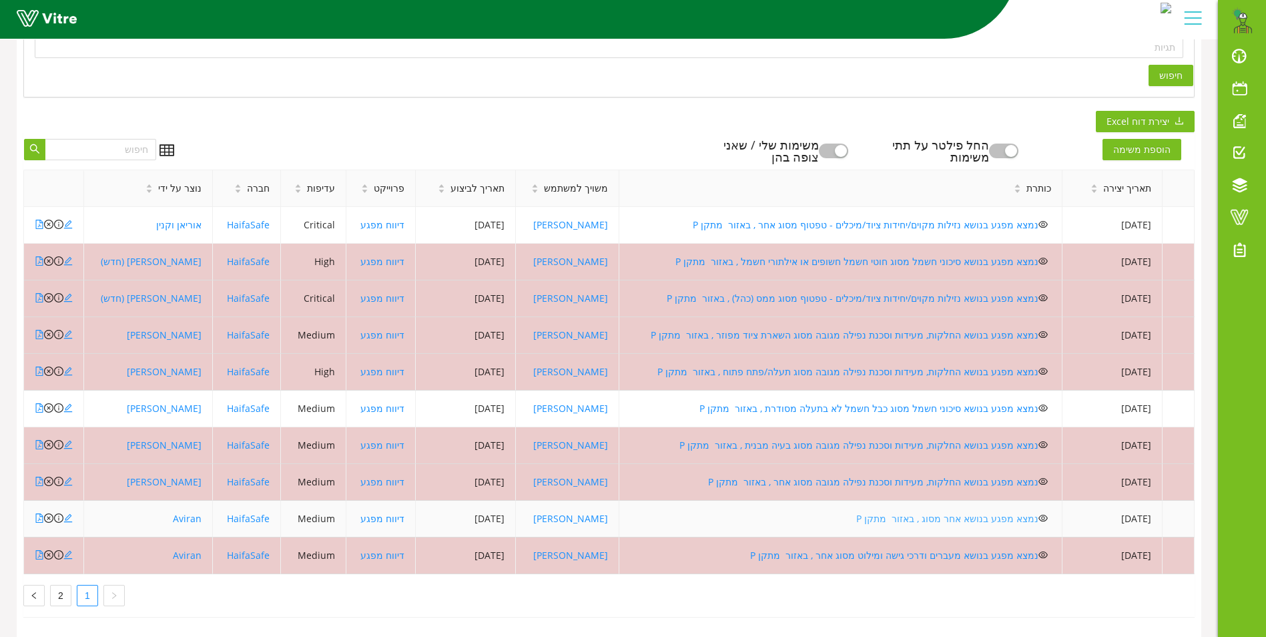
click at [910, 512] on link "נמצא מפגע בנושא אחר מסוג , באזור מתקן P" at bounding box center [948, 518] width 182 height 13
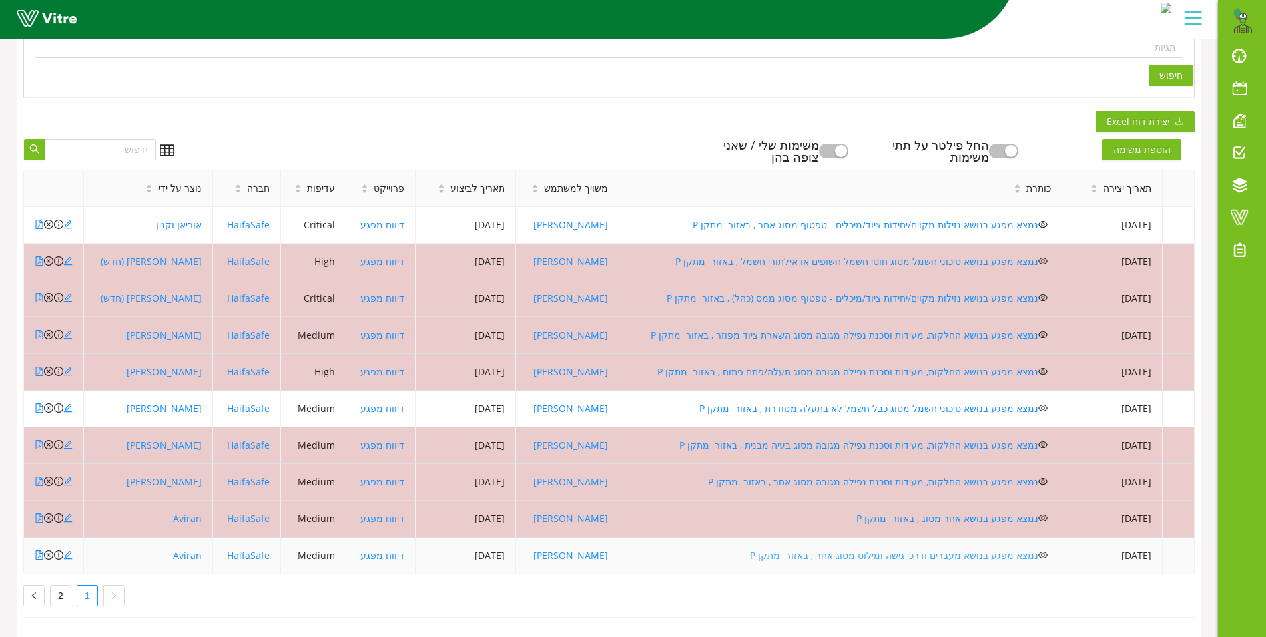
click at [889, 549] on link "נמצא מפגע בנושא מעברים ודרכי גישה ומילוט מסוג אחר , באזור מתקן P" at bounding box center [894, 555] width 288 height 13
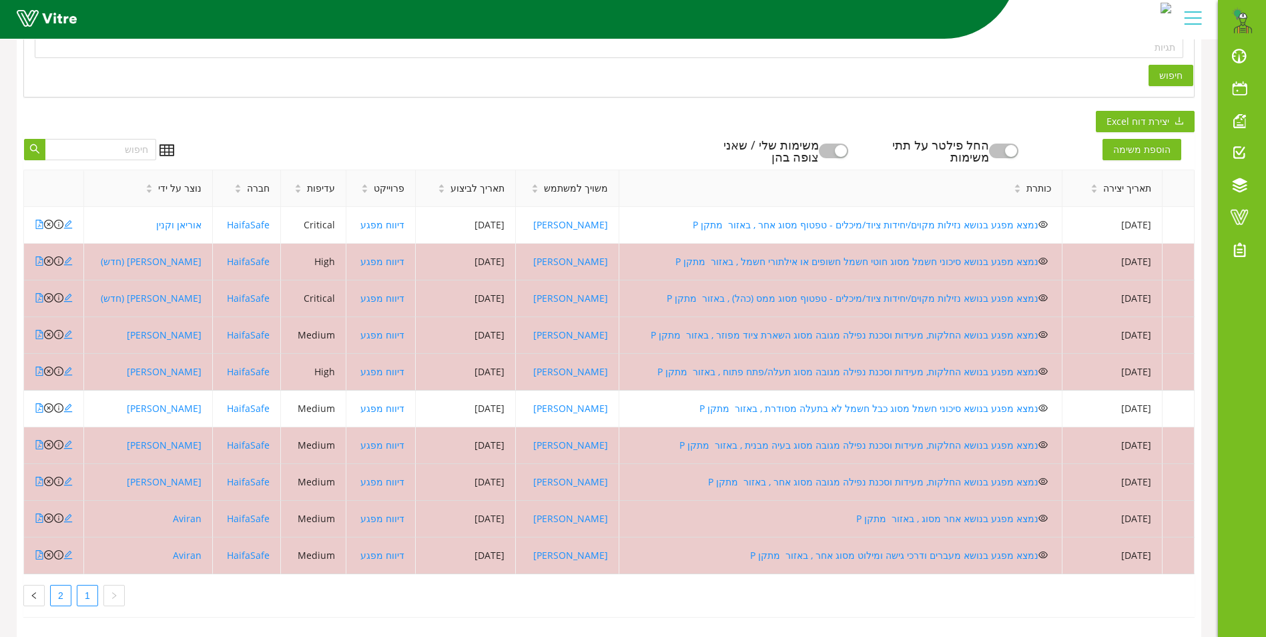
click at [55, 585] on link "2" at bounding box center [61, 595] width 20 height 20
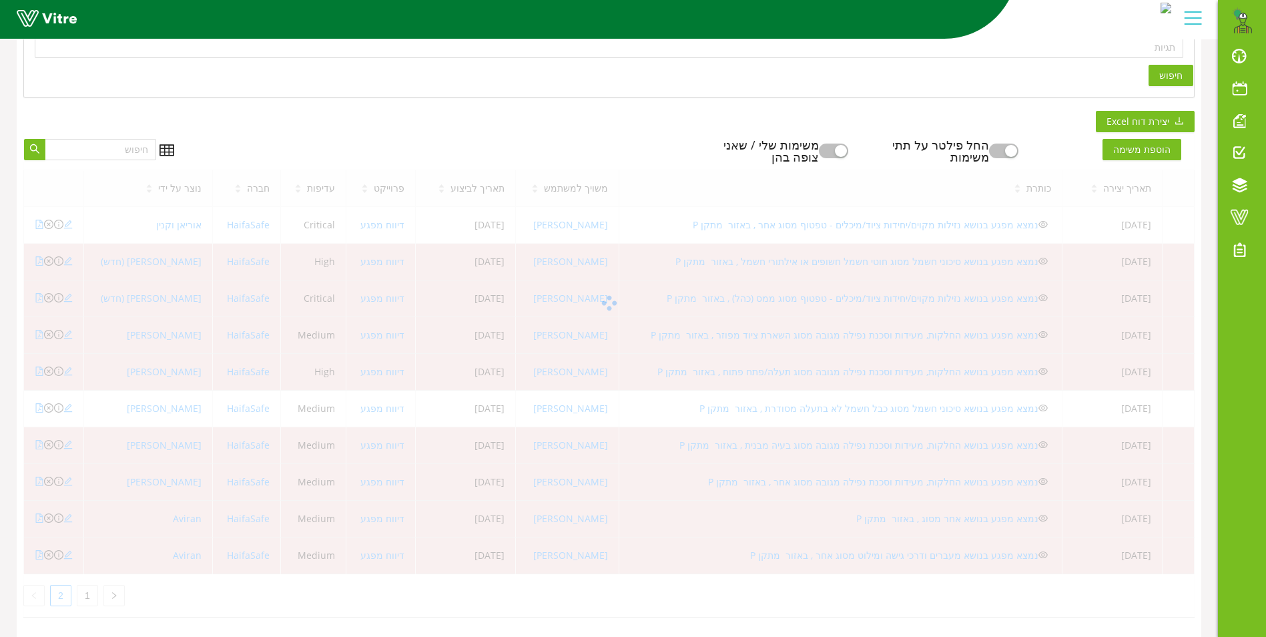
click at [251, 170] on div at bounding box center [609, 303] width 1172 height 267
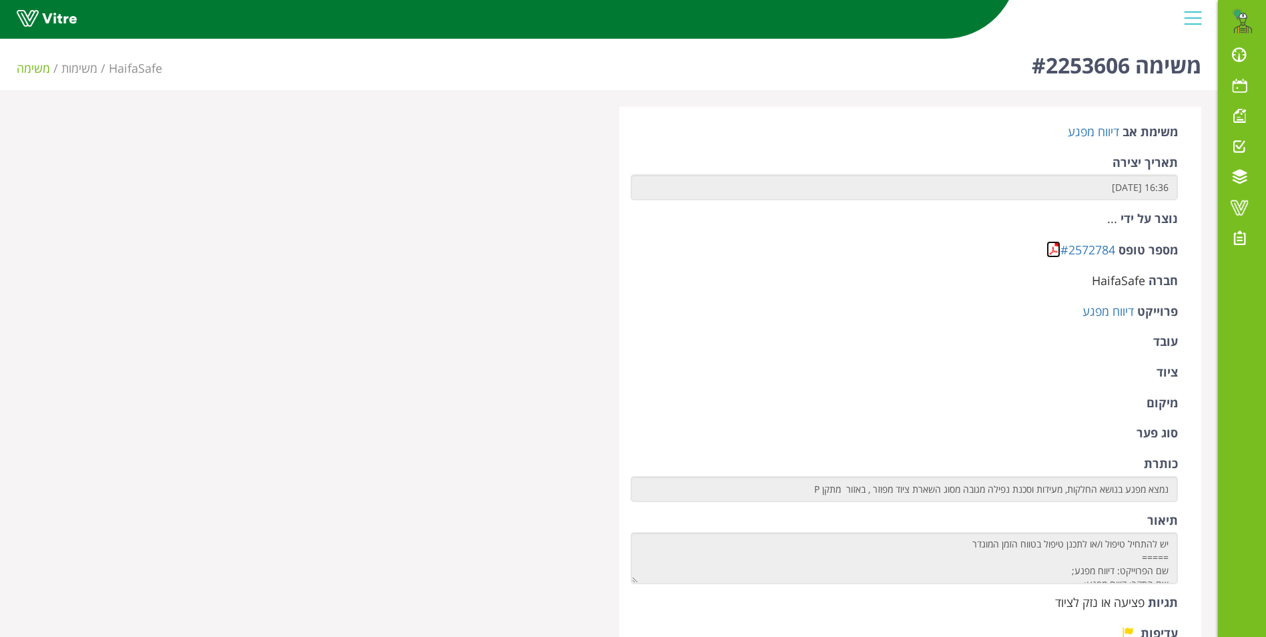
click at [1049, 249] on link at bounding box center [1054, 249] width 14 height 17
click at [1053, 243] on link at bounding box center [1054, 249] width 14 height 17
click at [1047, 247] on link at bounding box center [1054, 249] width 14 height 17
click at [1051, 248] on link at bounding box center [1054, 249] width 14 height 17
click at [1053, 250] on link at bounding box center [1054, 249] width 14 height 17
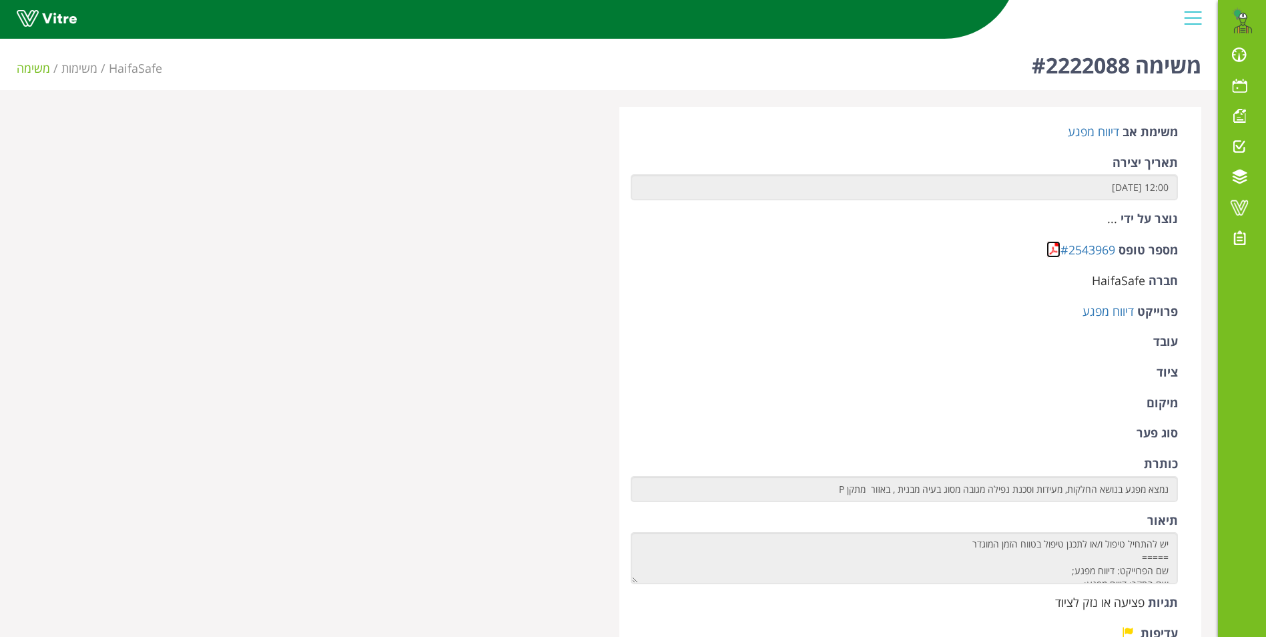
click at [1049, 244] on link at bounding box center [1054, 249] width 14 height 17
